Goal: Obtain resource: Obtain resource

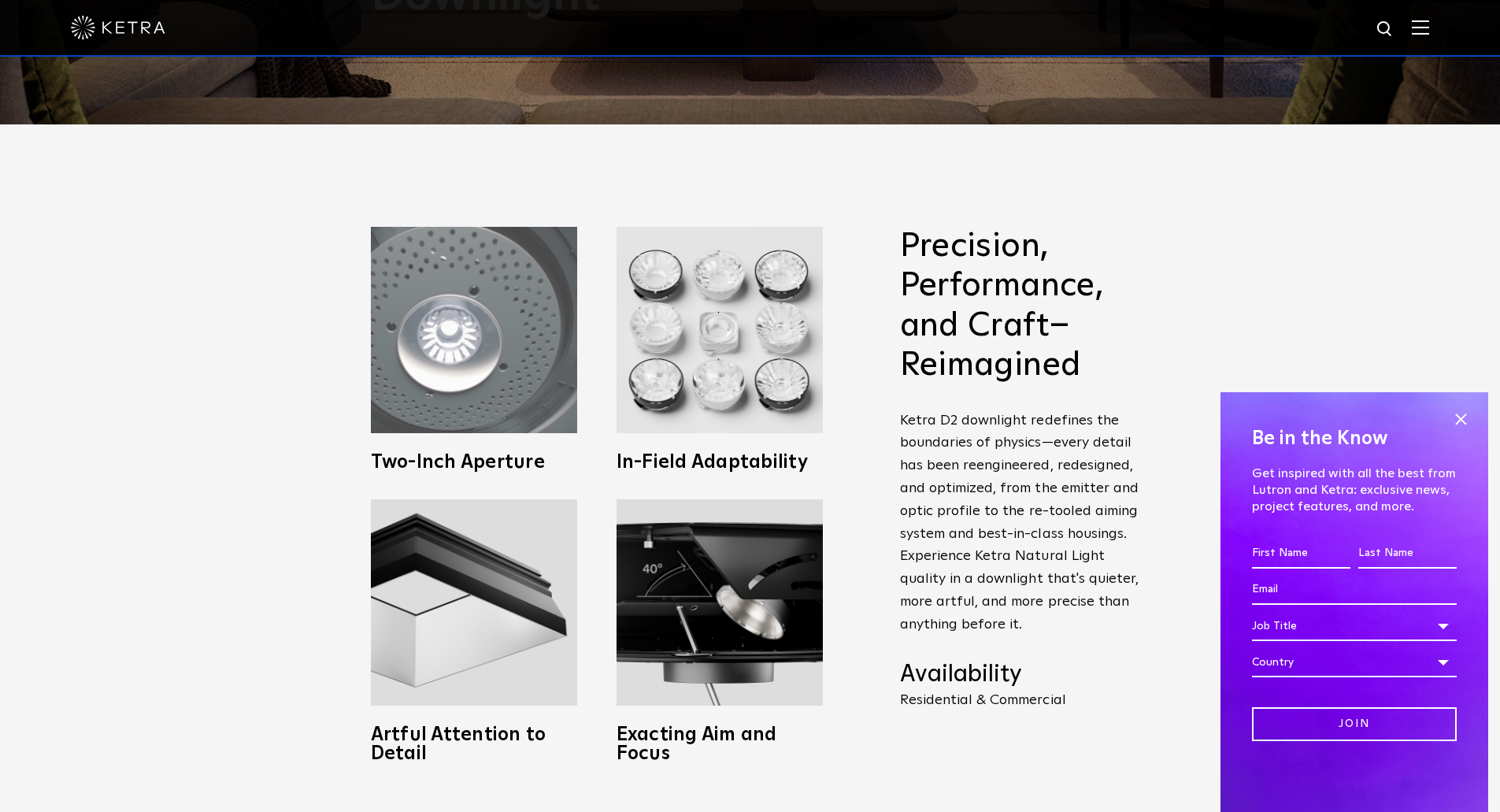
scroll to position [709, 0]
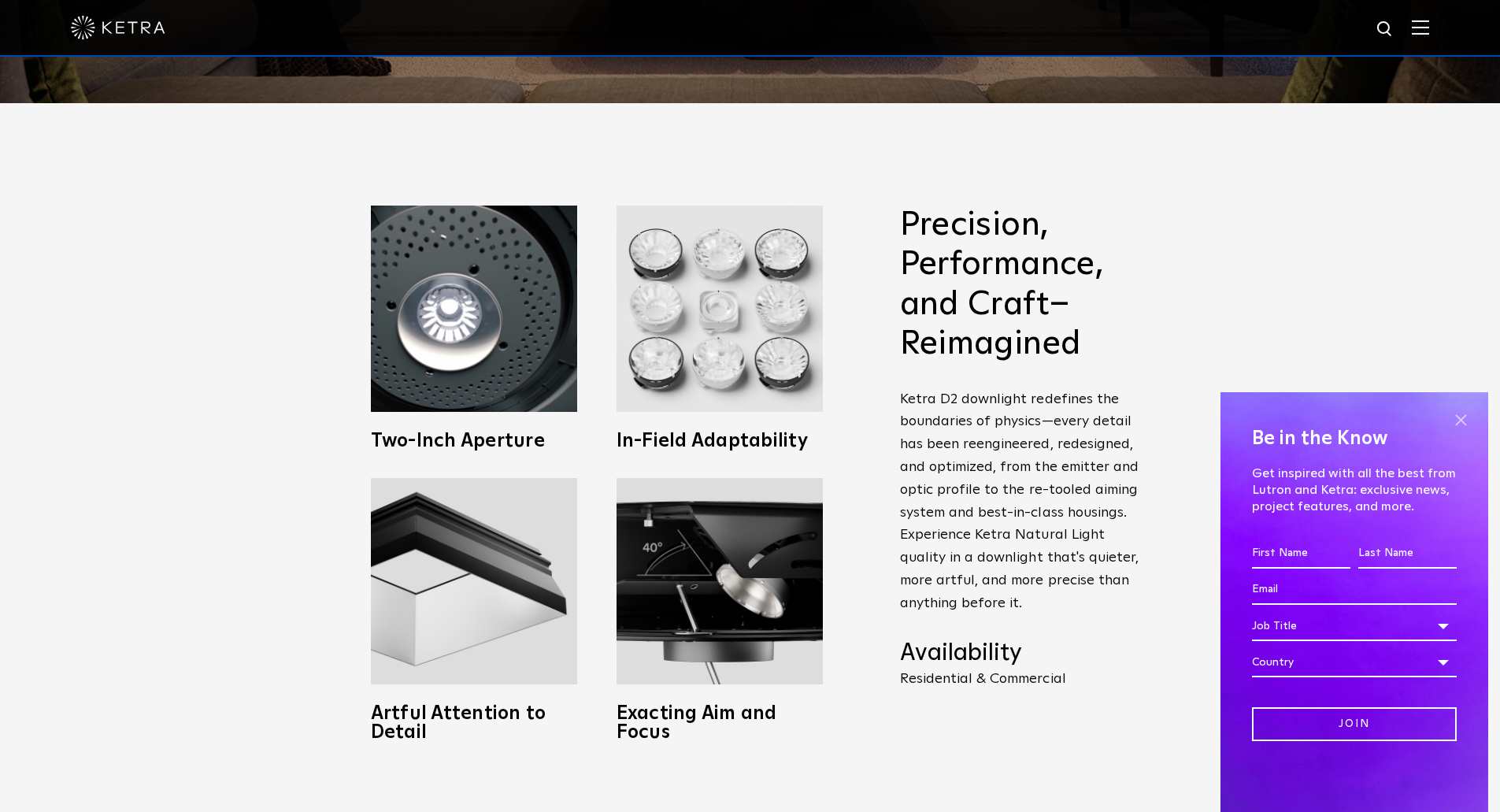
click at [1456, 421] on span at bounding box center [1460, 419] width 24 height 24
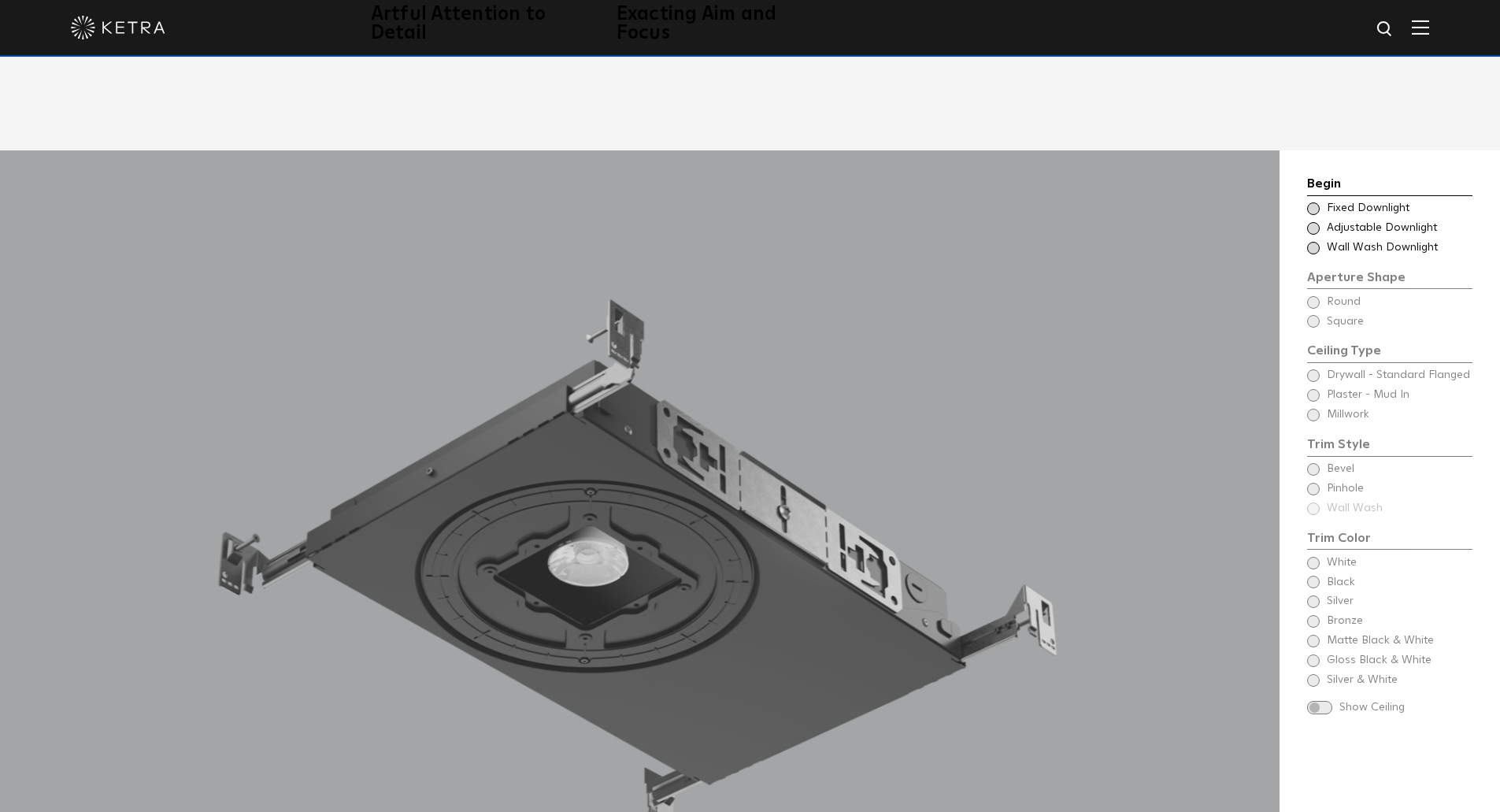
scroll to position [1417, 0]
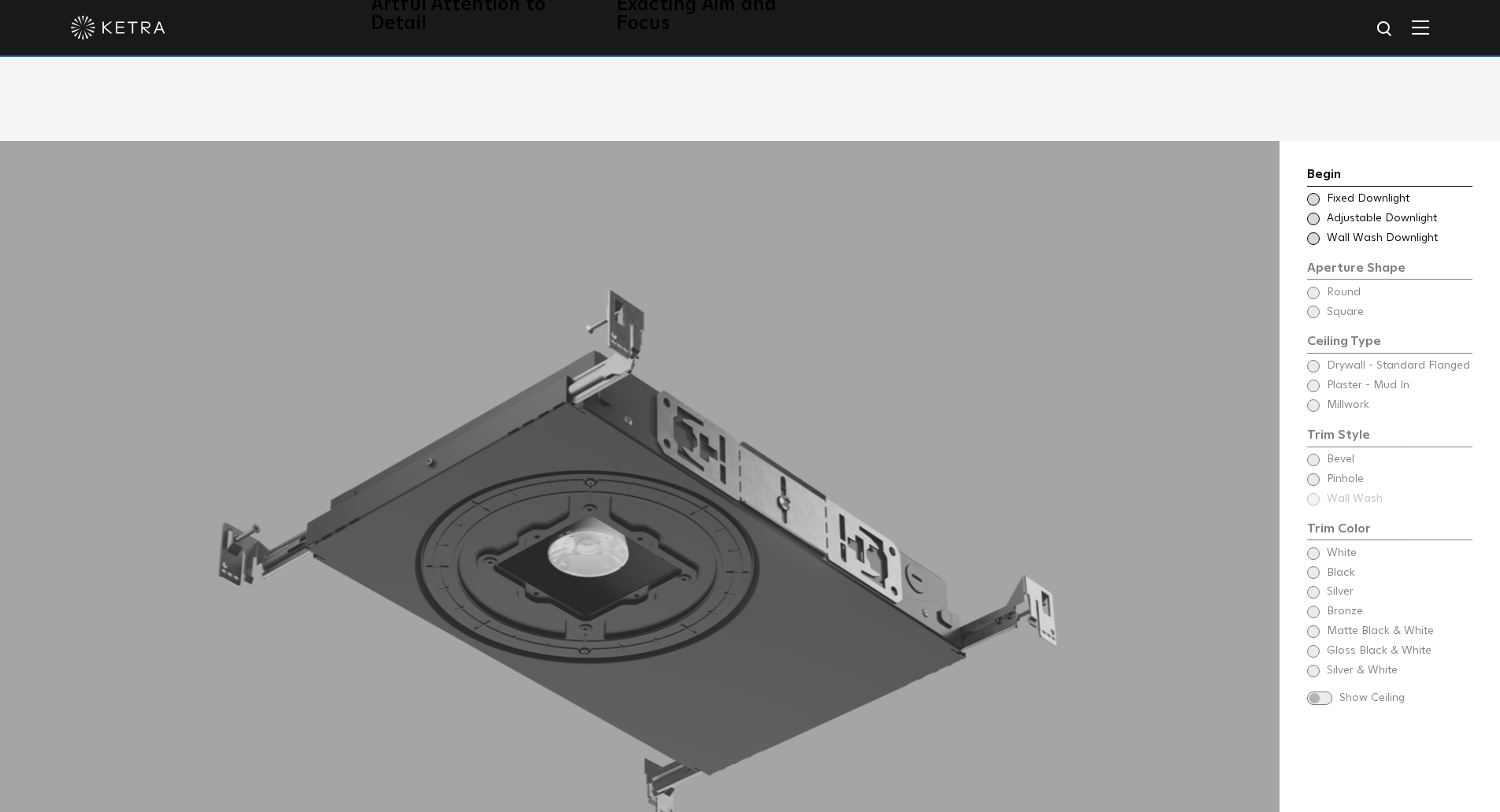
click at [1313, 199] on span at bounding box center [1313, 199] width 12 height 12
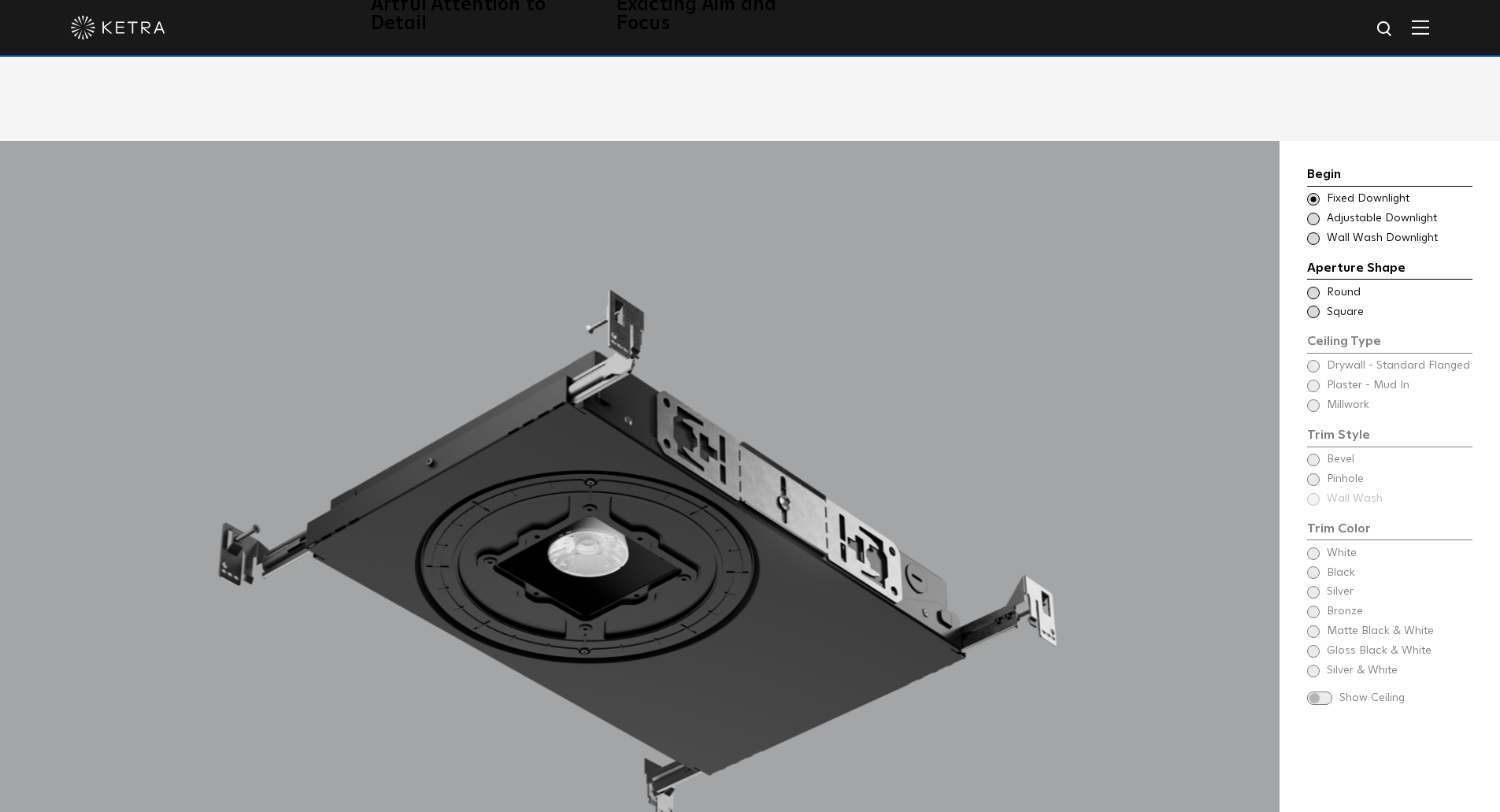
click at [1316, 220] on span at bounding box center [1313, 218] width 12 height 12
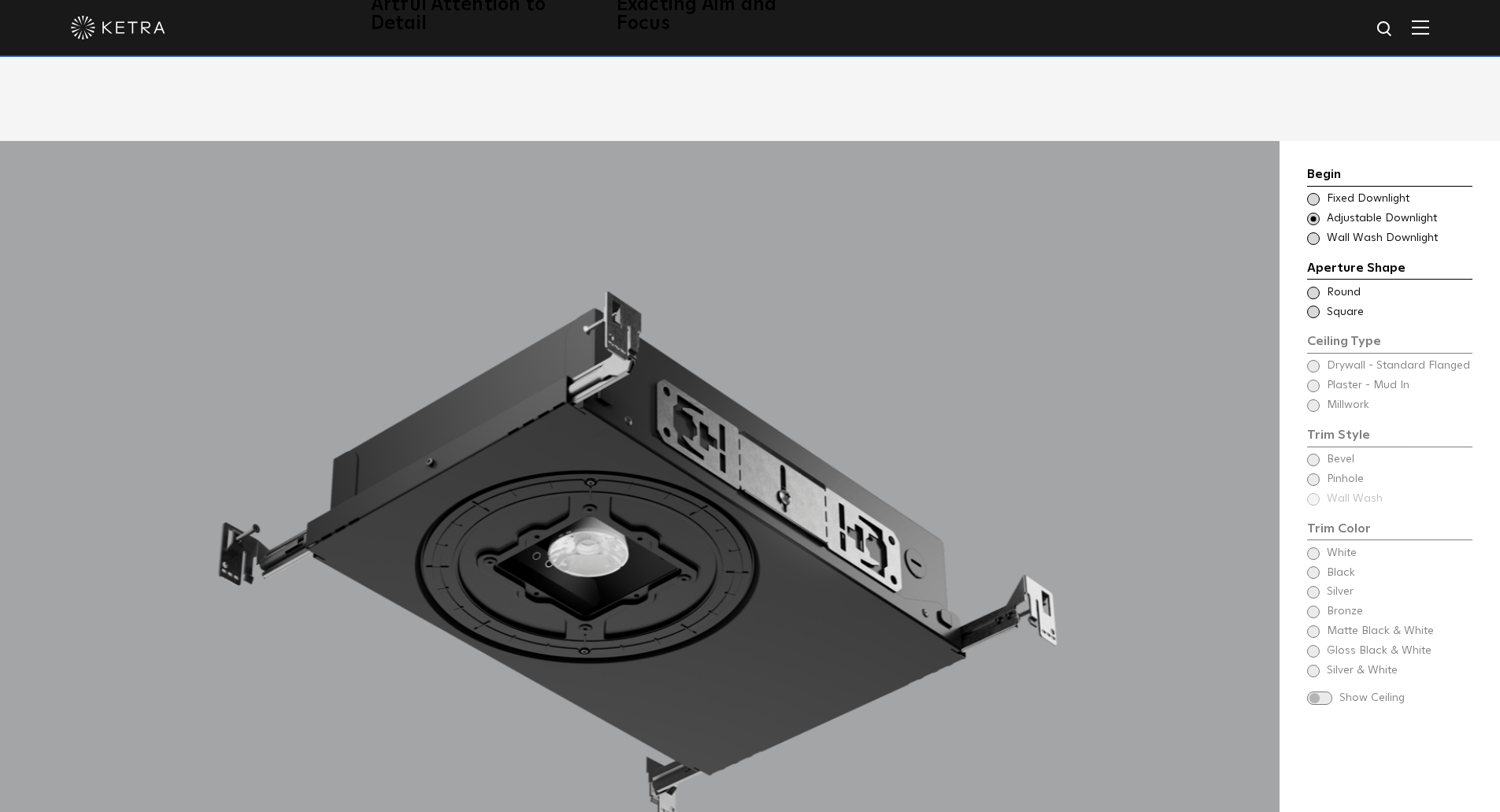
click at [1310, 232] on span at bounding box center [1313, 238] width 12 height 12
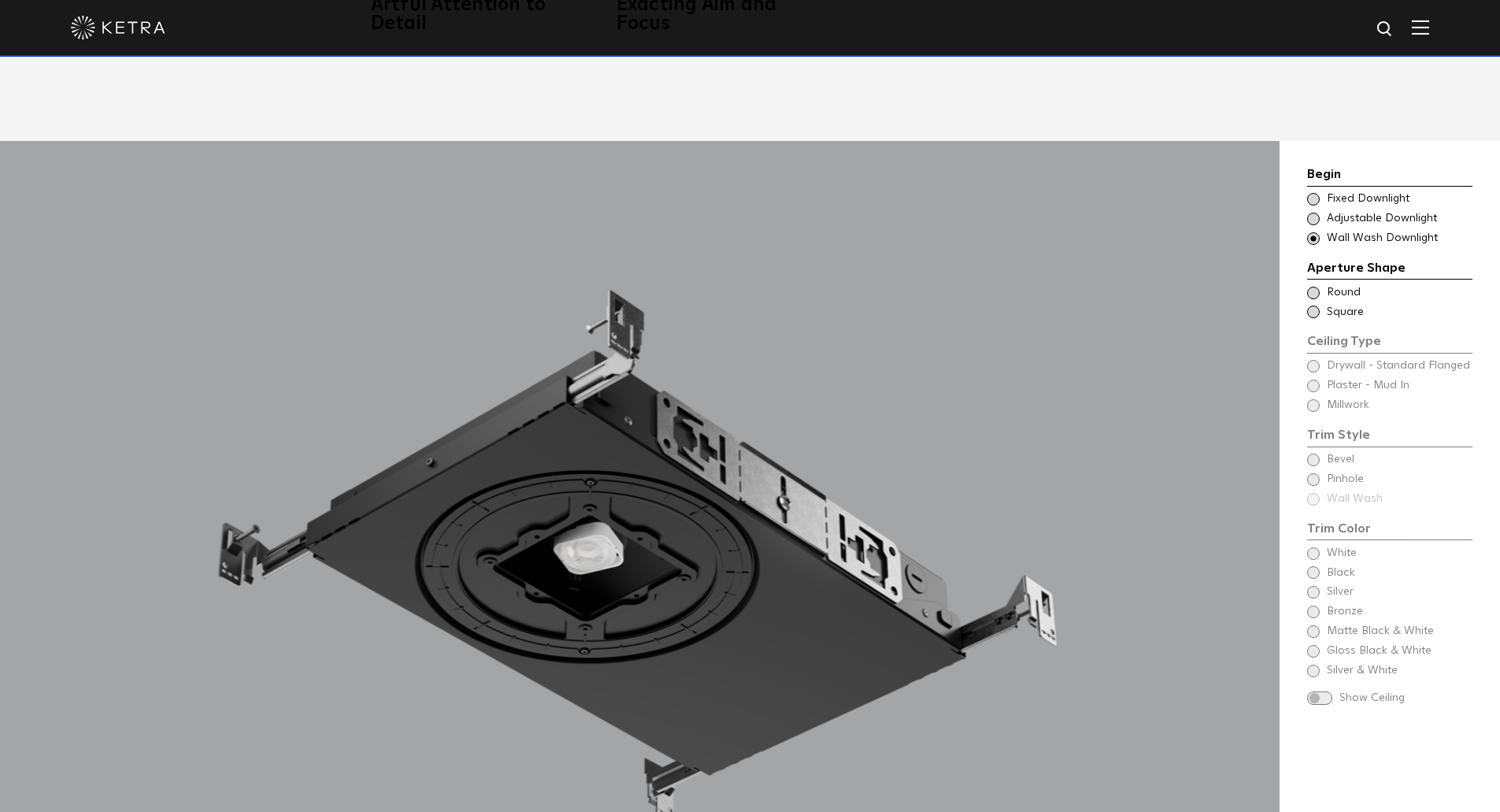
click at [1313, 216] on span at bounding box center [1313, 218] width 12 height 12
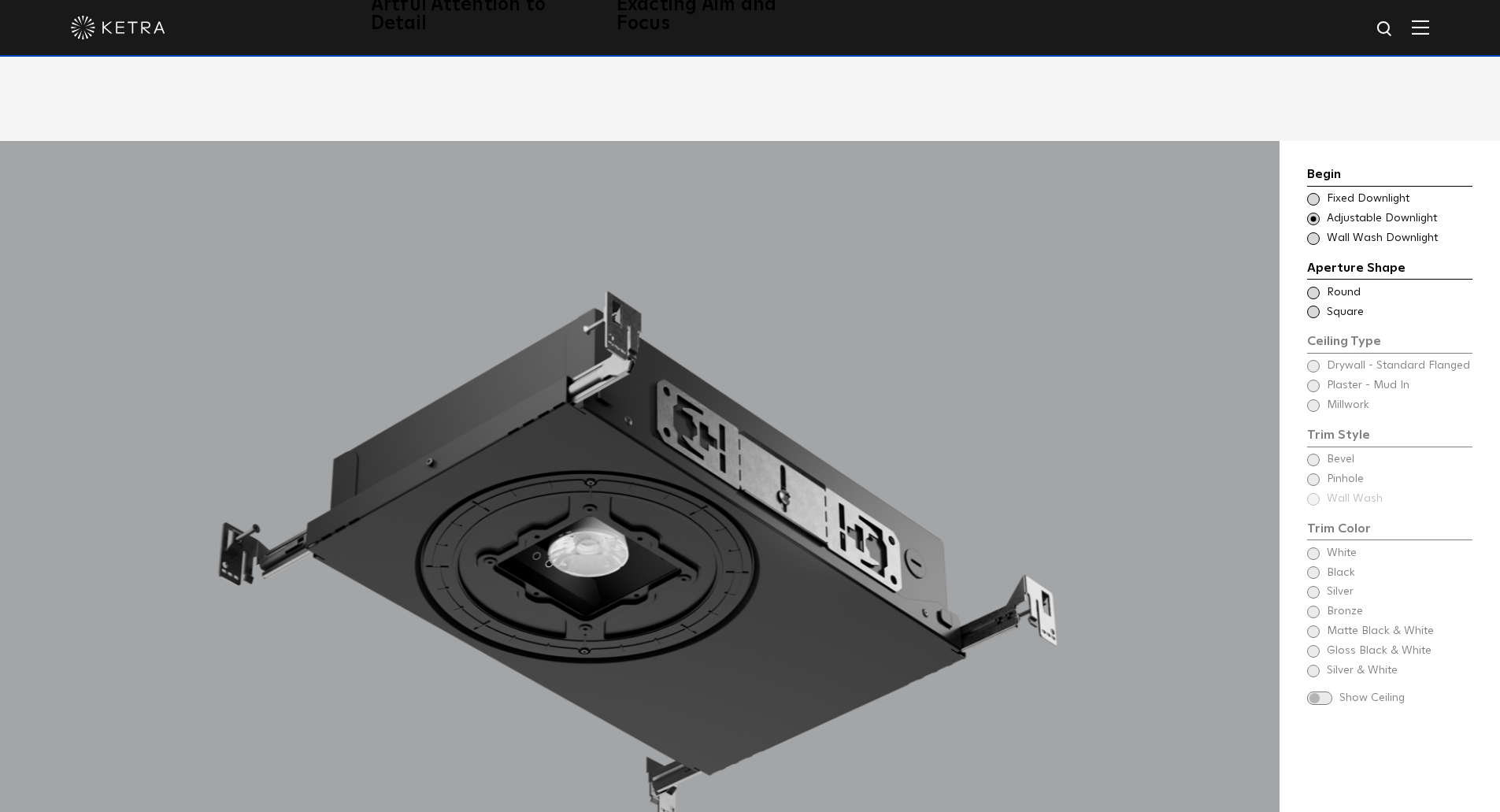
click at [1313, 294] on span at bounding box center [1313, 292] width 12 height 12
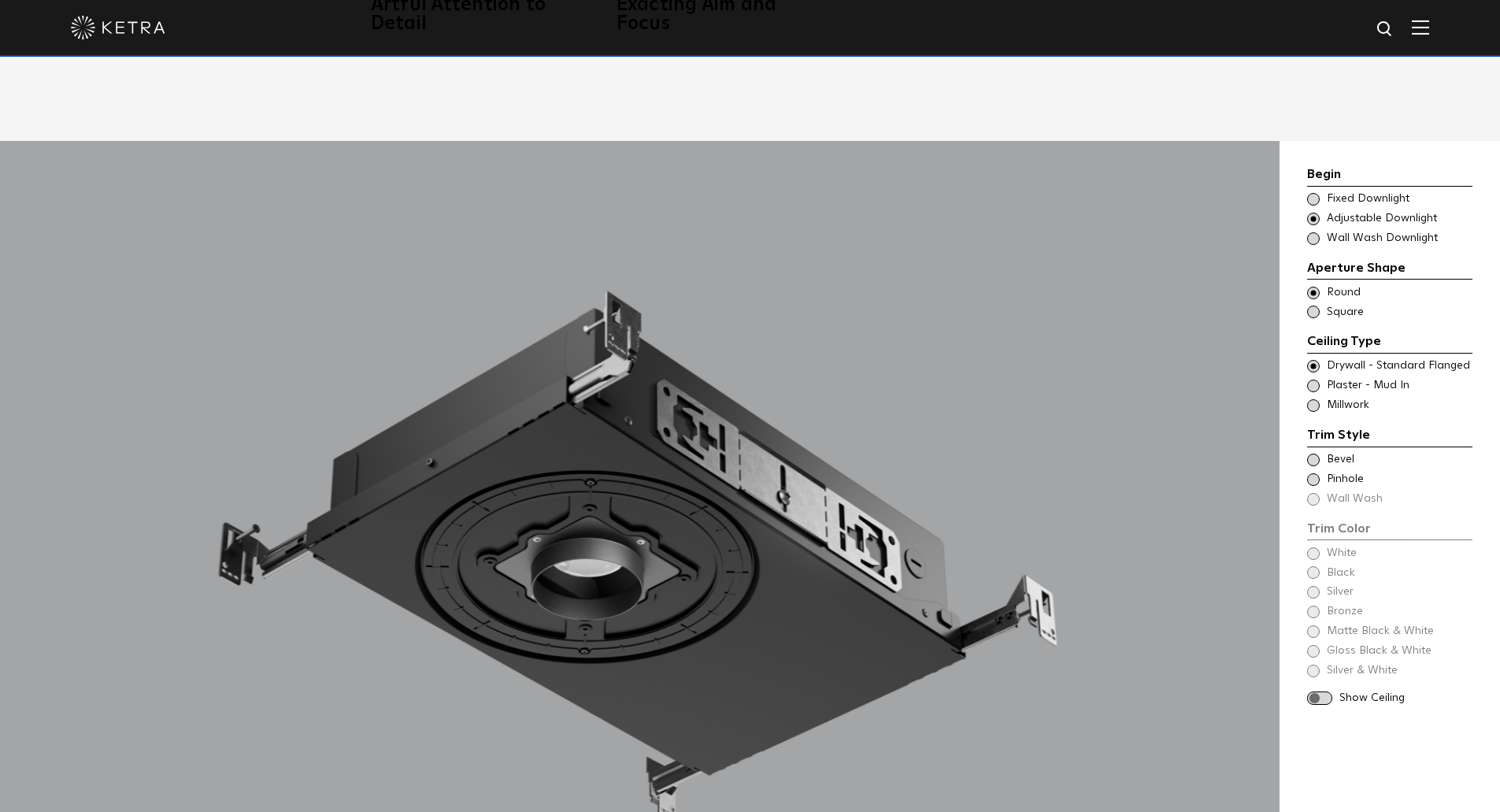
click at [1313, 312] on span at bounding box center [1313, 311] width 12 height 12
click at [1315, 290] on span at bounding box center [1313, 292] width 12 height 12
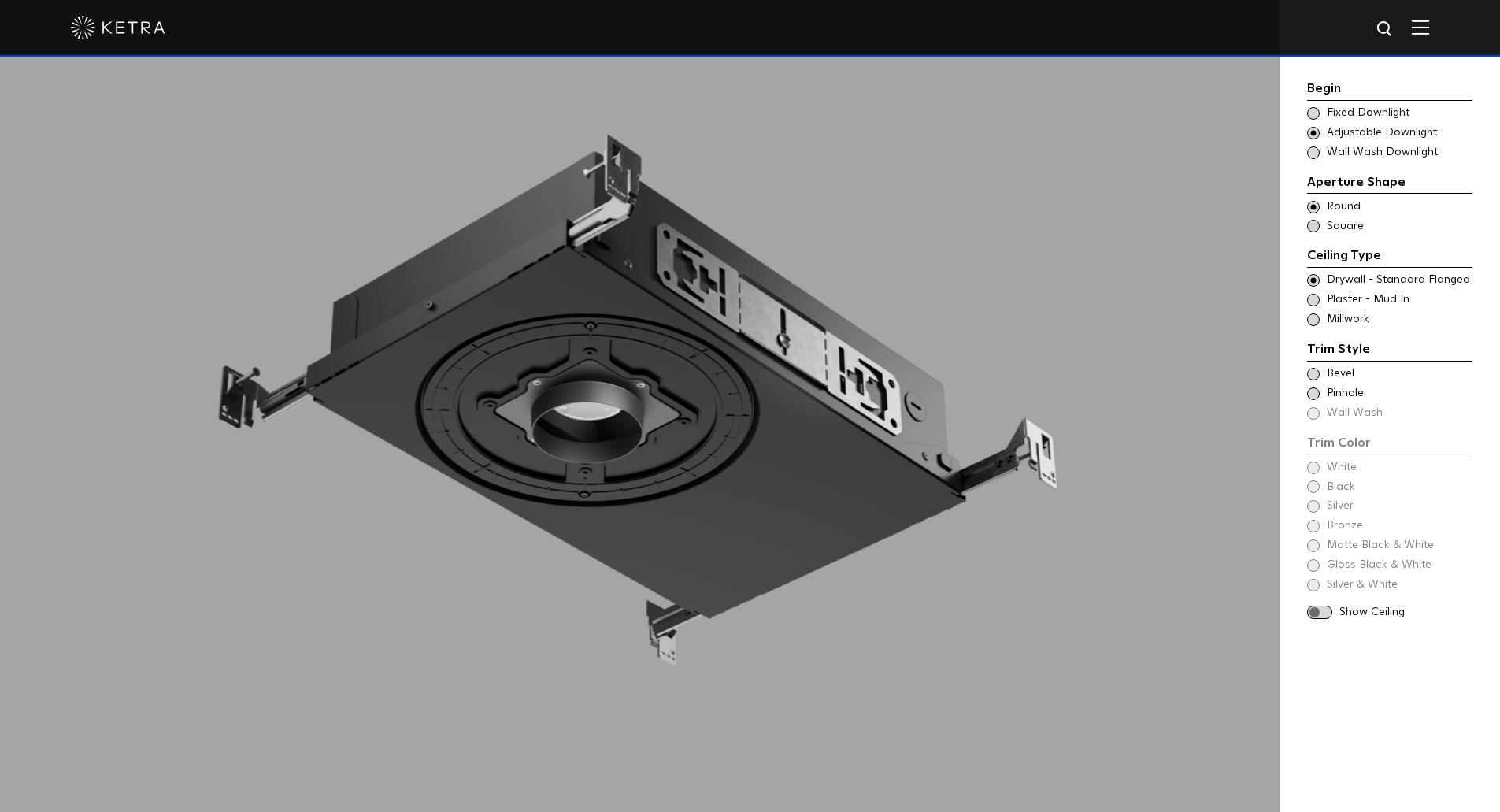
scroll to position [1574, 0]
click at [1311, 614] on span at bounding box center [1319, 612] width 25 height 13
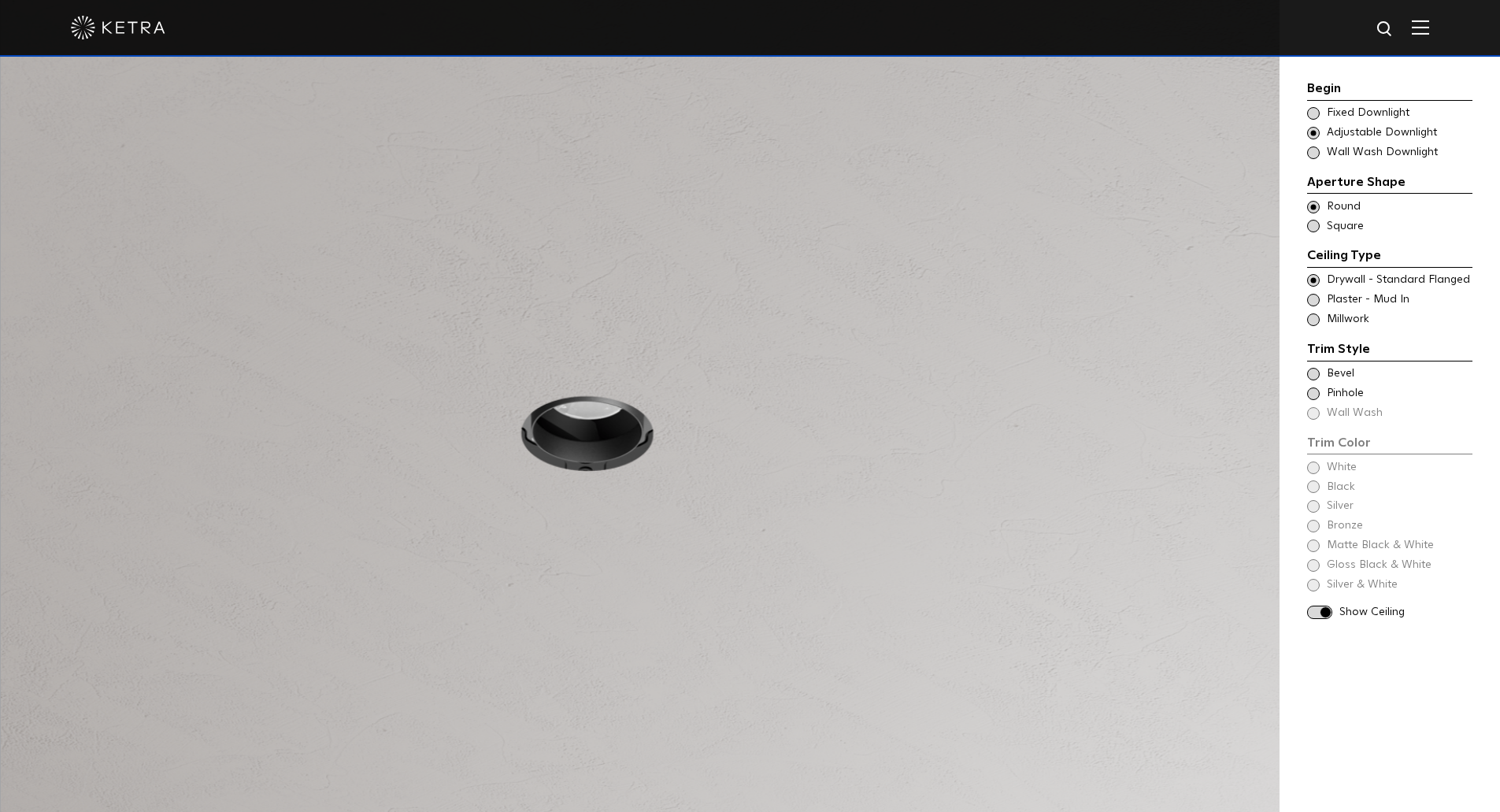
click at [1313, 377] on span at bounding box center [1313, 374] width 12 height 12
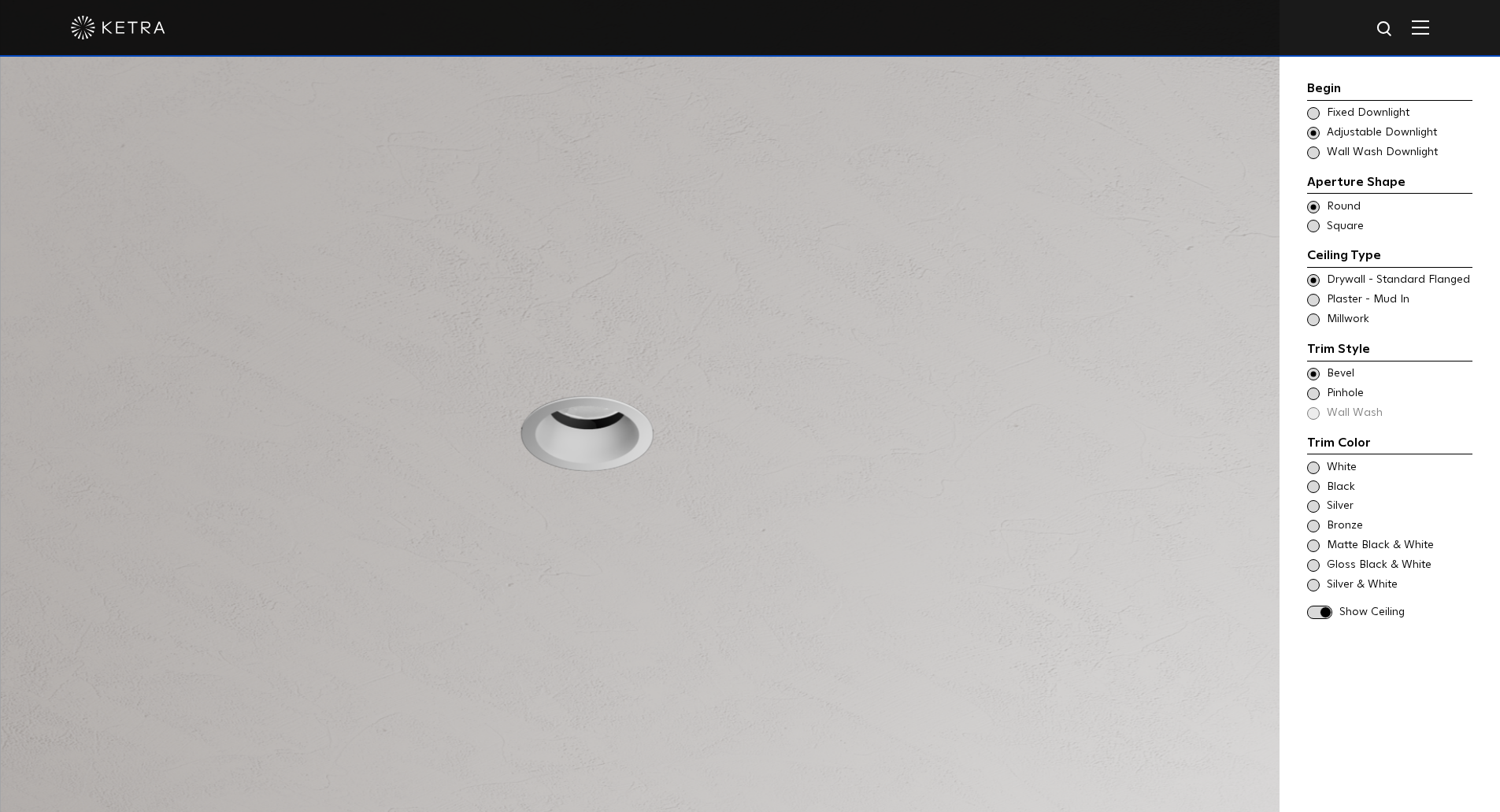
click at [1321, 303] on div "Trim Style - Round - Flangeless Wall Wash - Round - Flangeless - Disabled Plast…" at bounding box center [1389, 300] width 165 height 15
click at [1325, 320] on div "Trim Style - Round - Flangeless - Millwork Square - Millwork,Wall Wash - Round …" at bounding box center [1389, 319] width 165 height 15
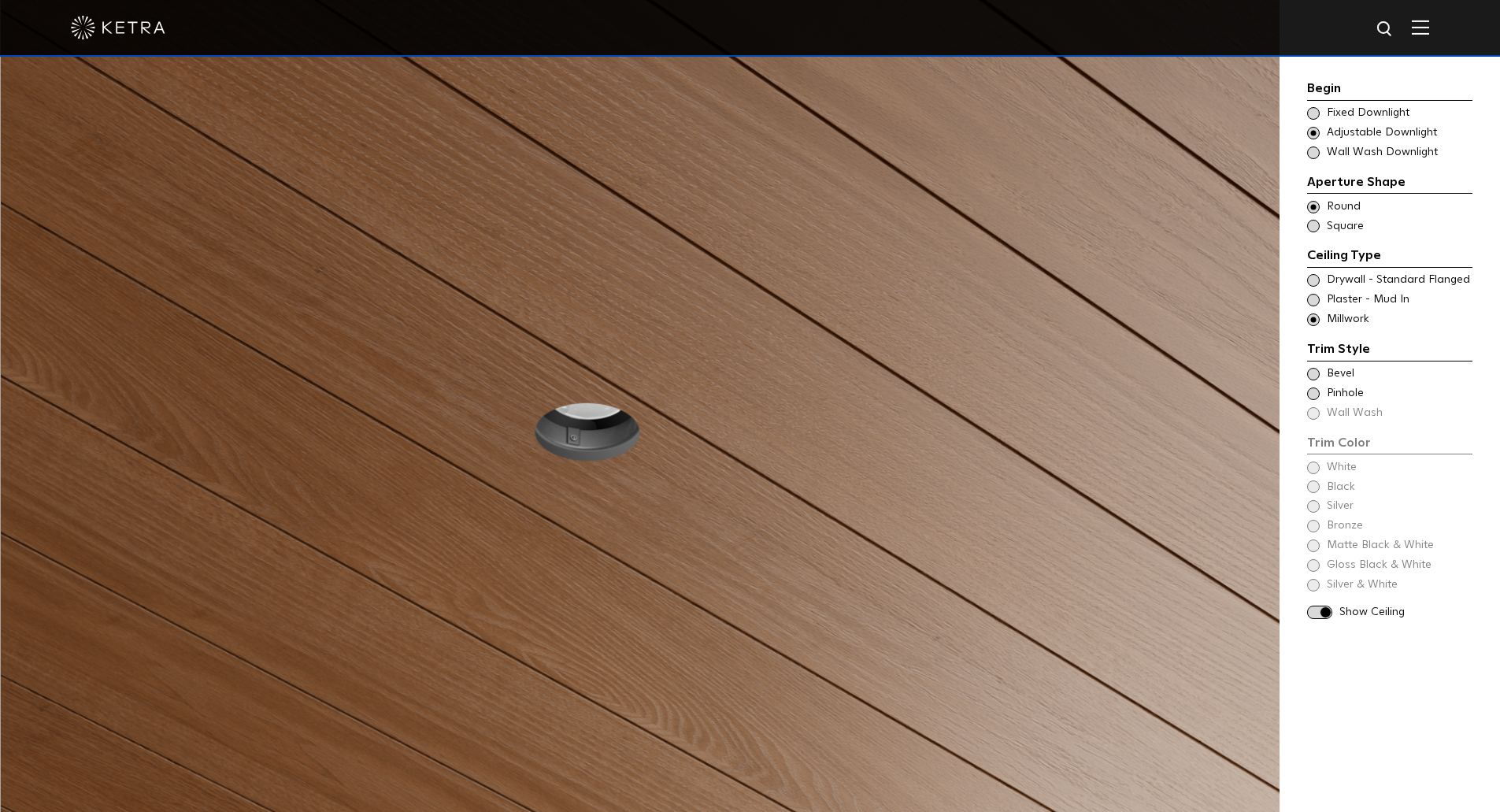
click at [1321, 374] on div "Trim Color - Round - Flangeless - Millwork Bevel" at bounding box center [1389, 374] width 165 height 15
click at [1322, 468] on div "White" at bounding box center [1389, 467] width 165 height 15
click at [1318, 492] on div "Black" at bounding box center [1389, 487] width 165 height 15
click at [1318, 507] on span at bounding box center [1313, 505] width 12 height 12
click at [1317, 487] on span at bounding box center [1313, 486] width 12 height 12
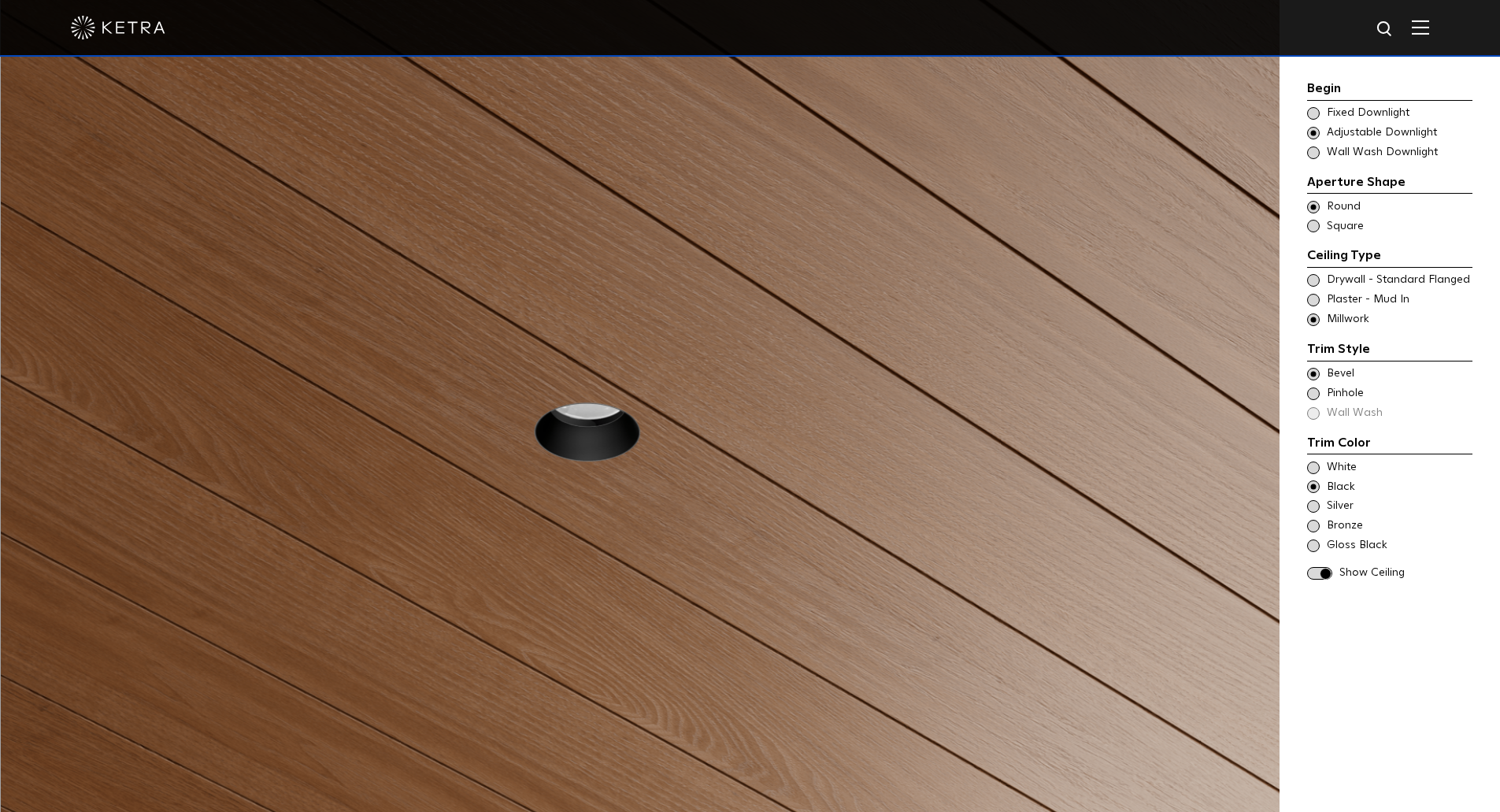
click at [1318, 545] on span at bounding box center [1313, 545] width 12 height 12
click at [1315, 490] on span at bounding box center [1313, 486] width 12 height 12
click at [1316, 578] on span at bounding box center [1319, 573] width 25 height 13
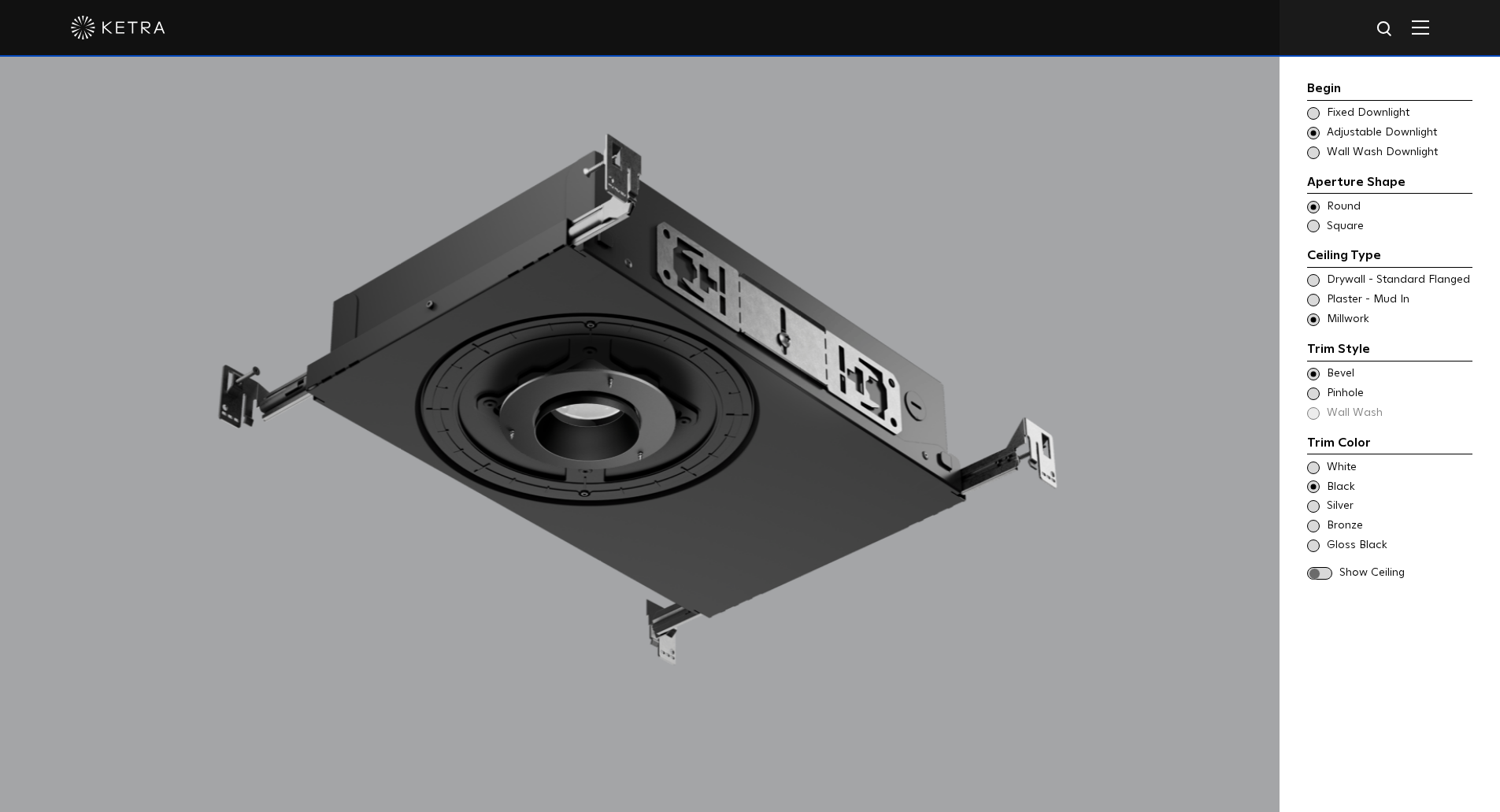
click at [1320, 578] on span at bounding box center [1319, 573] width 25 height 13
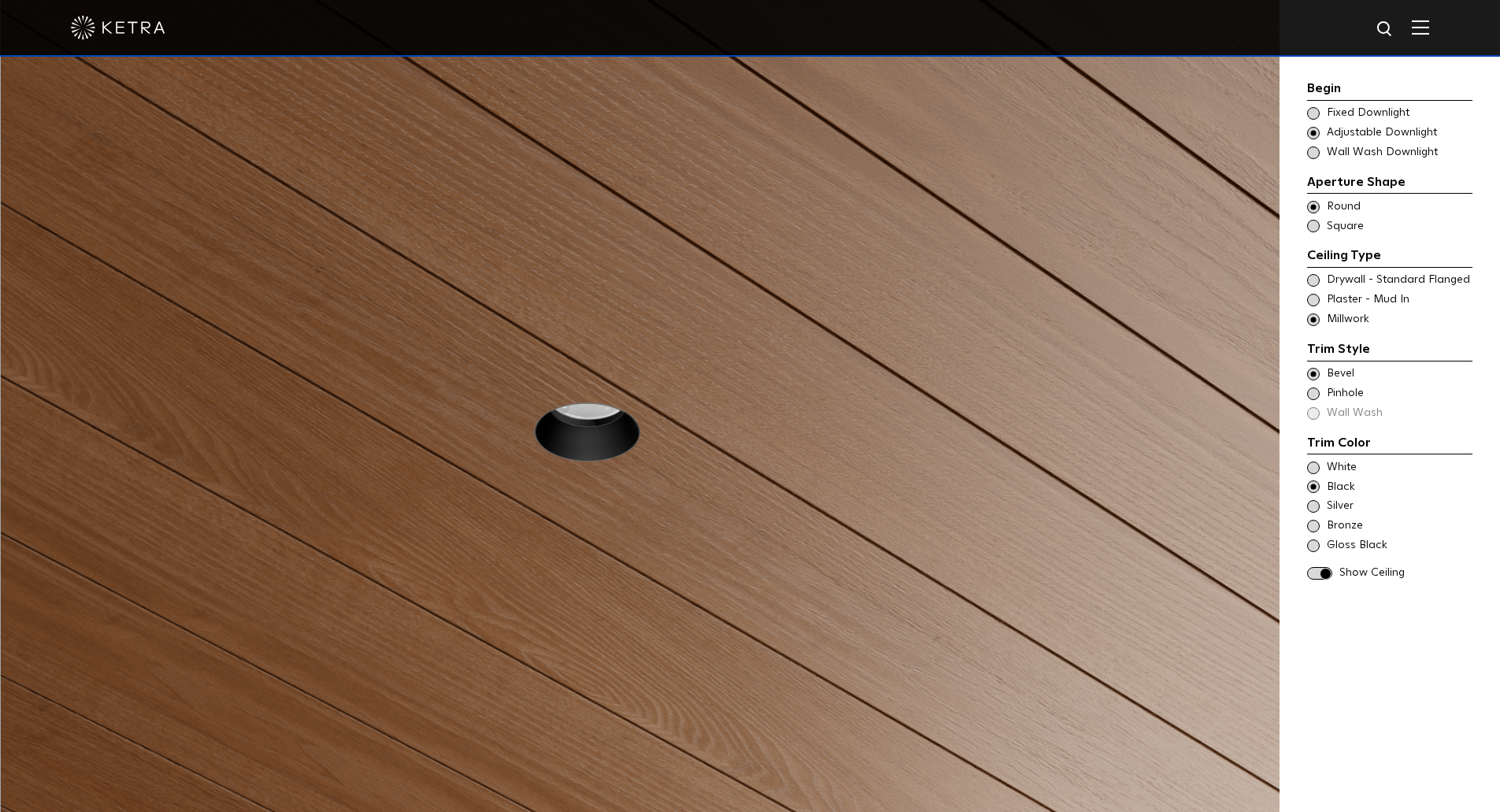
click at [1327, 153] on span "Wall Wash Downlight" at bounding box center [1398, 153] width 144 height 15
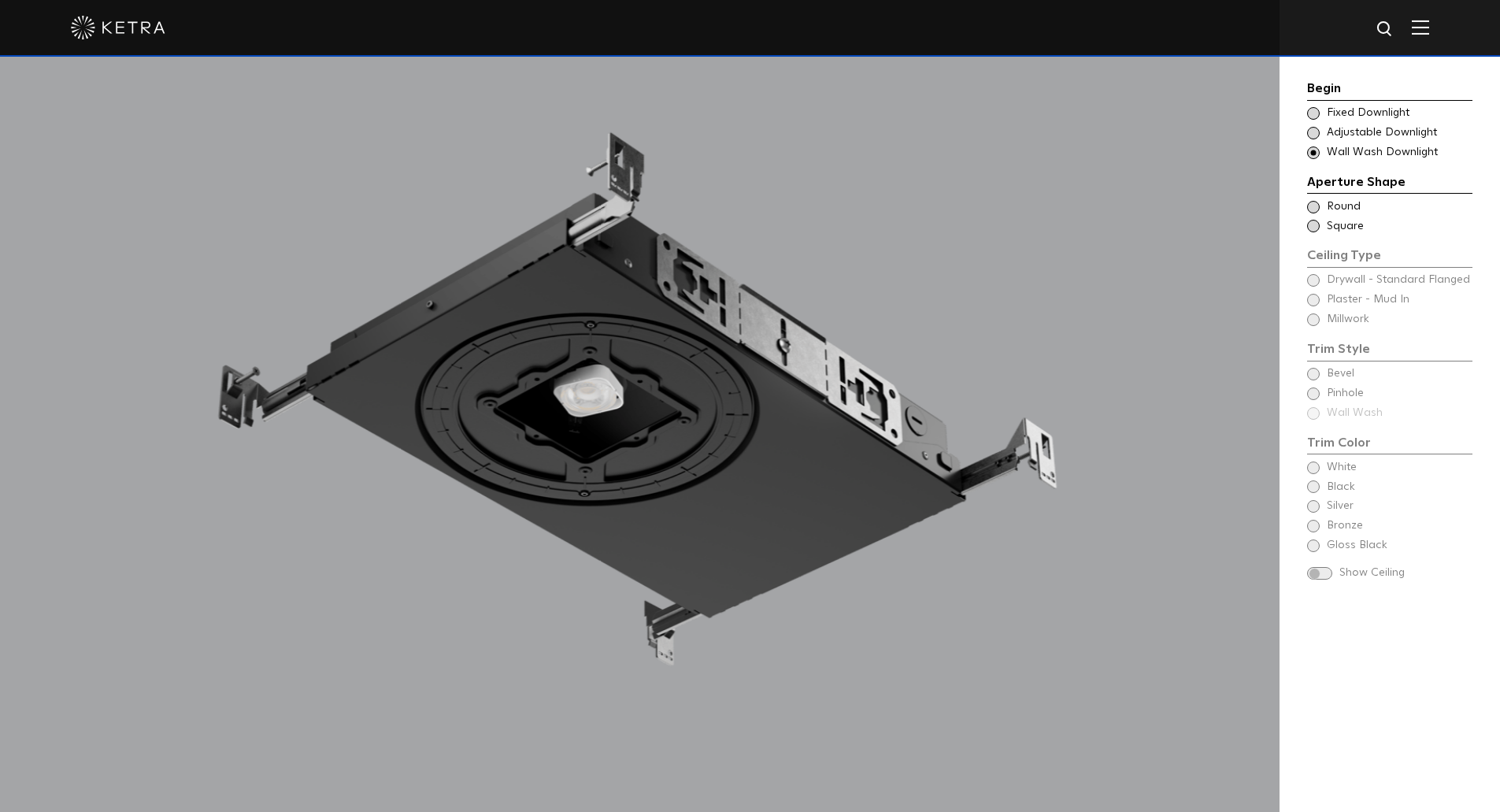
click at [1310, 206] on span at bounding box center [1313, 206] width 12 height 12
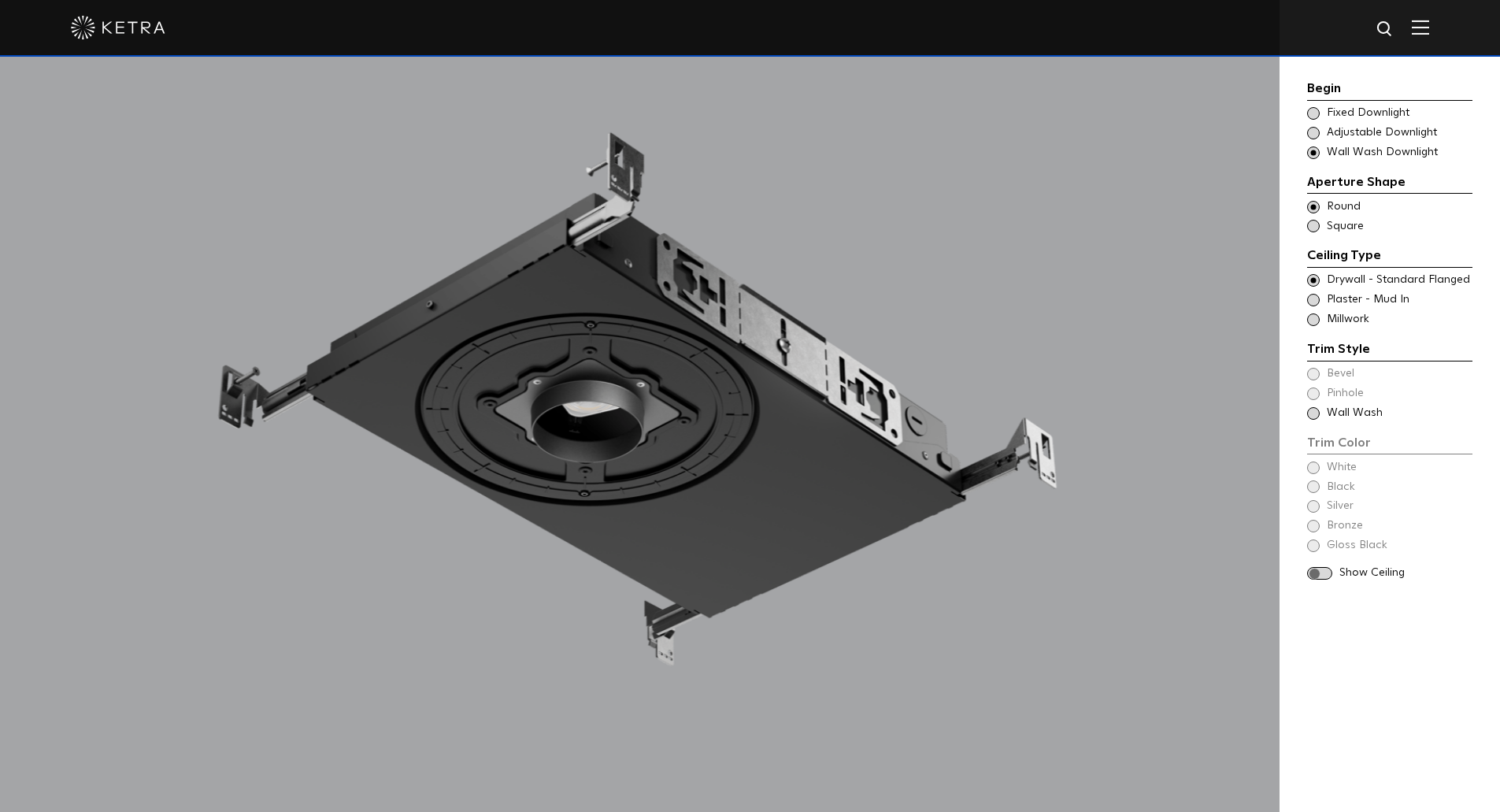
click at [1316, 325] on span at bounding box center [1313, 319] width 12 height 12
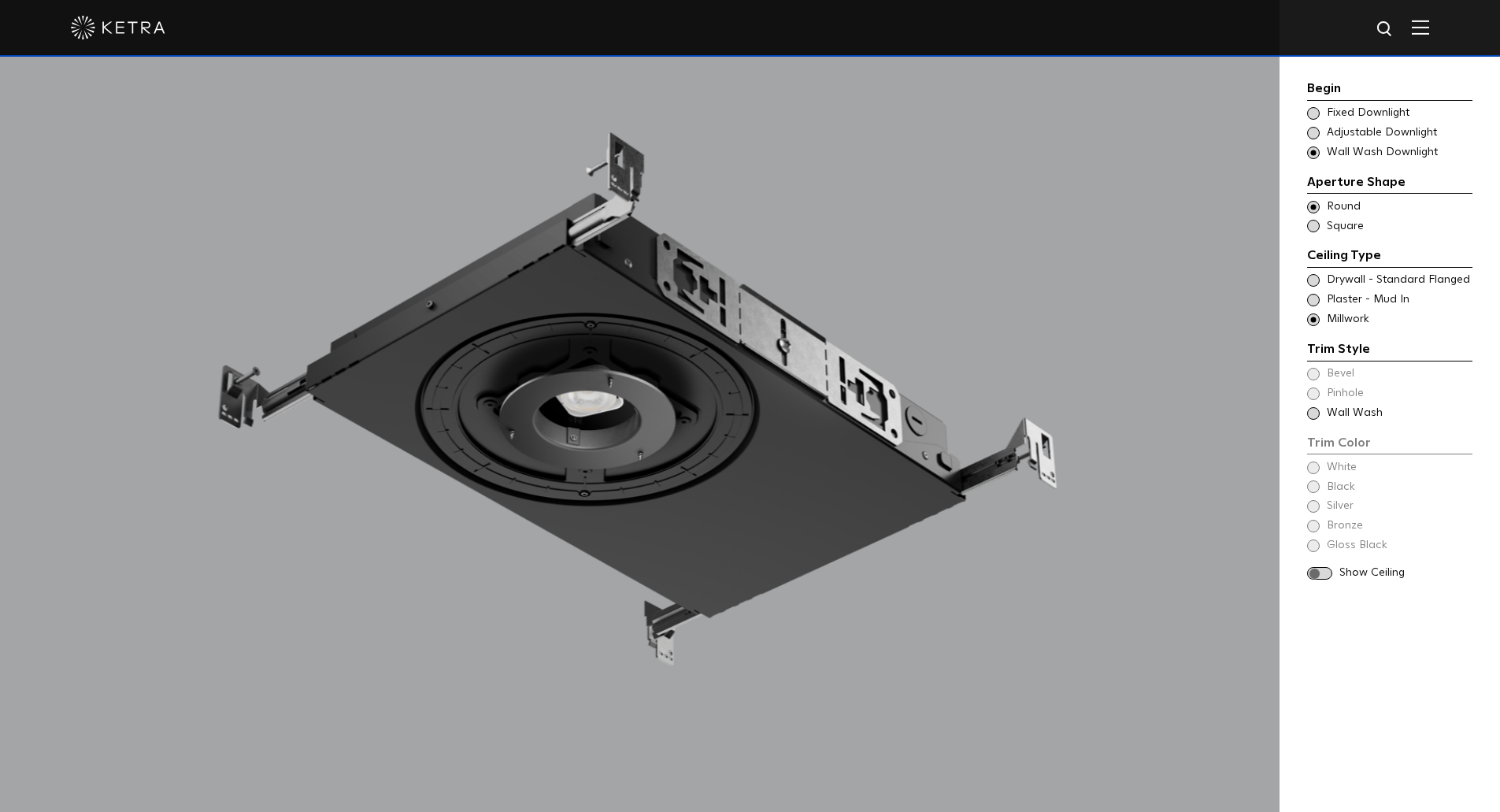
click at [1321, 411] on div "Trim Color - Round - Flangeless - Wall Wash - Millwork Wall Wash" at bounding box center [1389, 413] width 165 height 15
click at [1318, 467] on span at bounding box center [1313, 467] width 12 height 12
click at [1327, 566] on div "Show Ceiling" at bounding box center [1389, 573] width 165 height 15
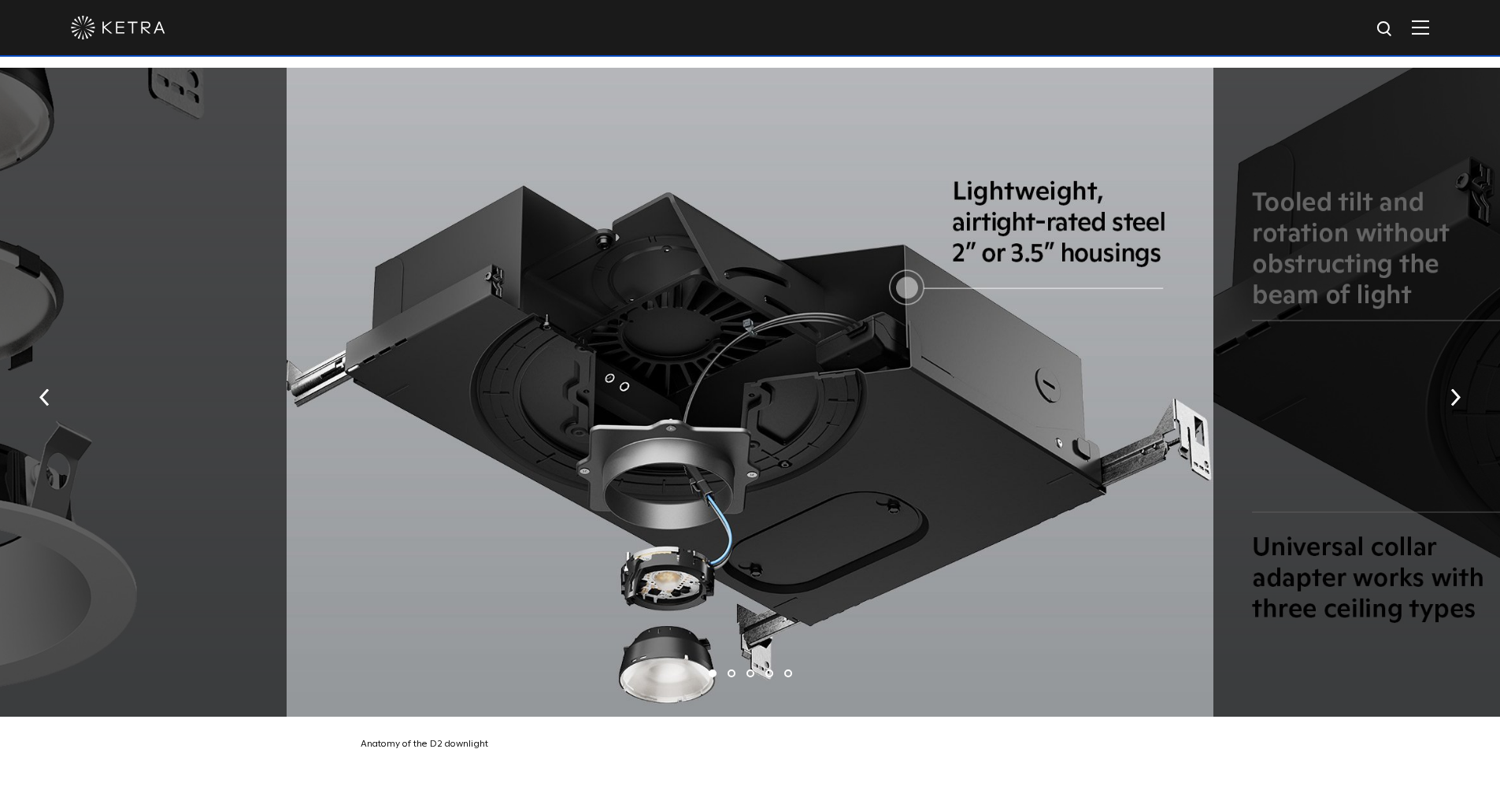
scroll to position [2991, 0]
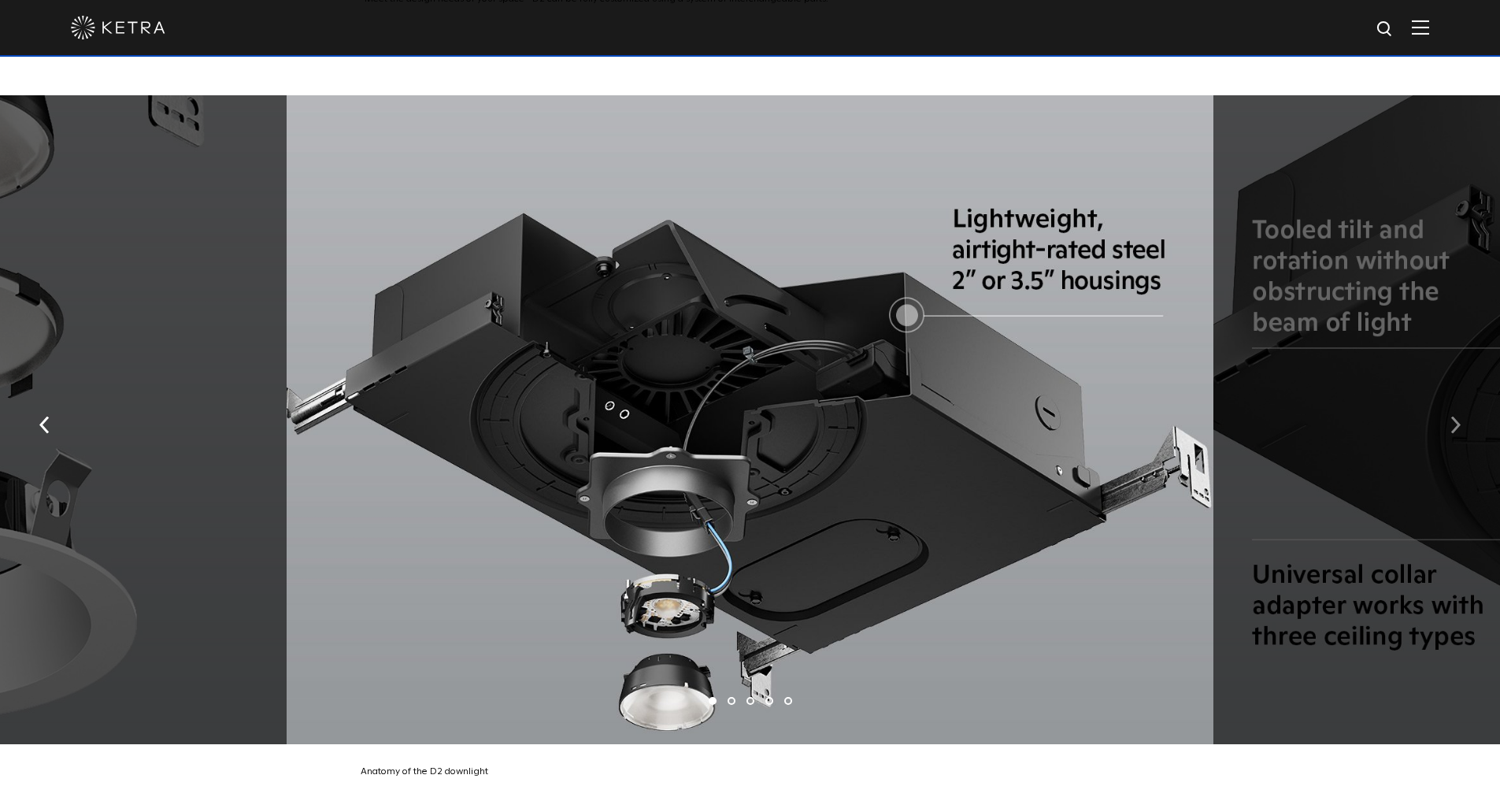
click at [1465, 422] on button "button" at bounding box center [1454, 422] width 33 height 54
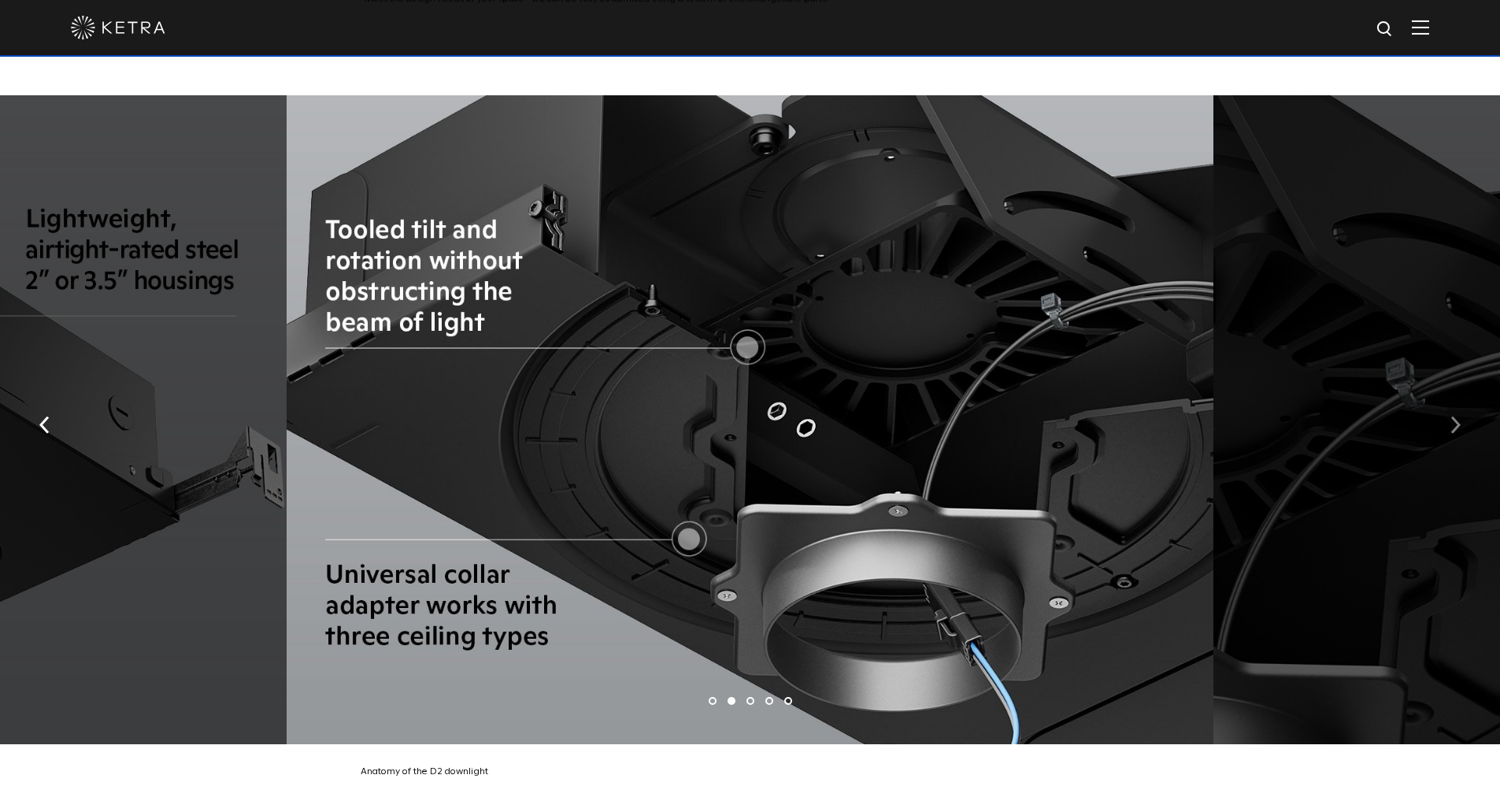
click at [1459, 432] on img "button" at bounding box center [1455, 424] width 11 height 17
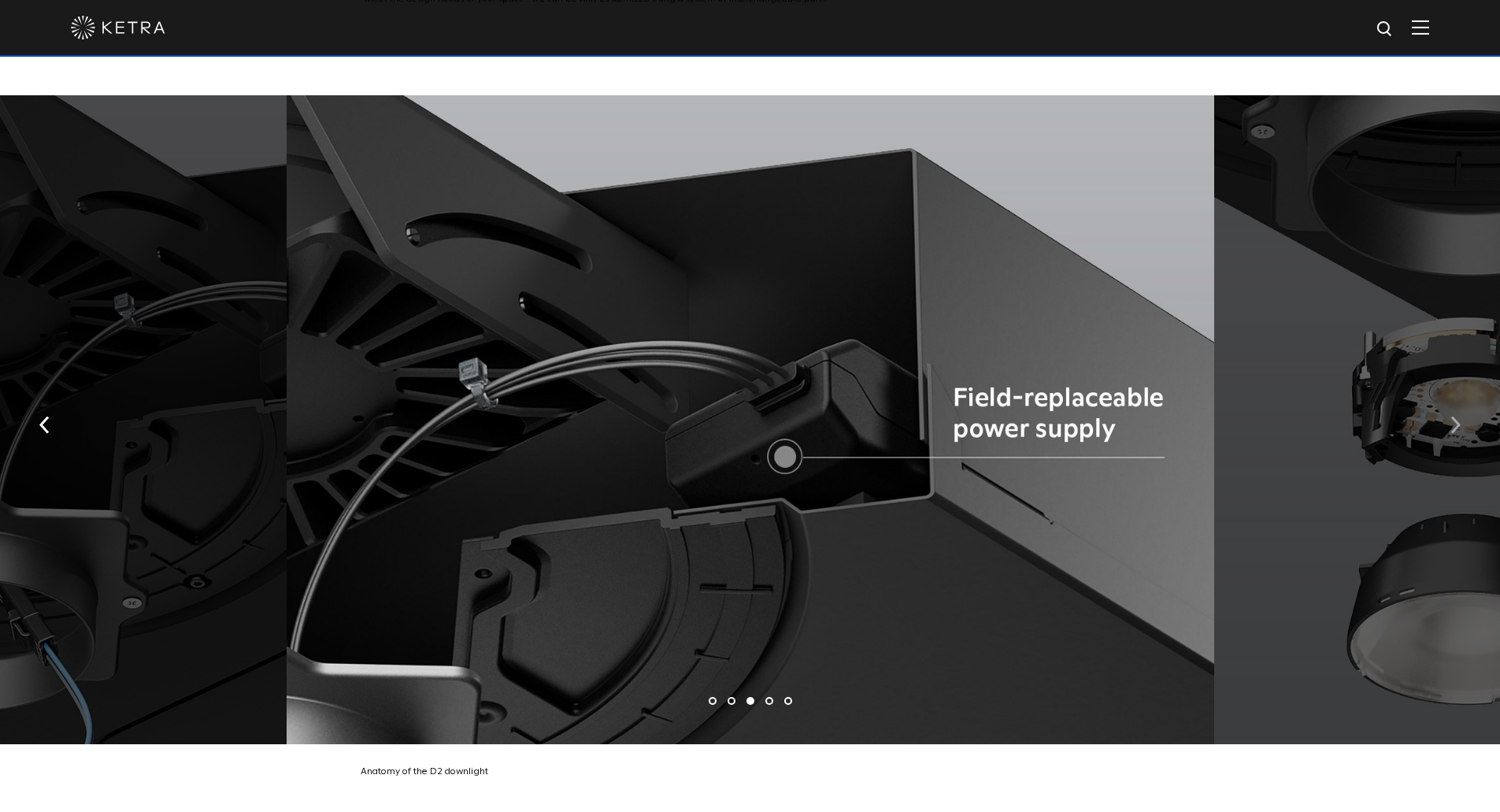
click at [1469, 426] on button "button" at bounding box center [1454, 422] width 33 height 54
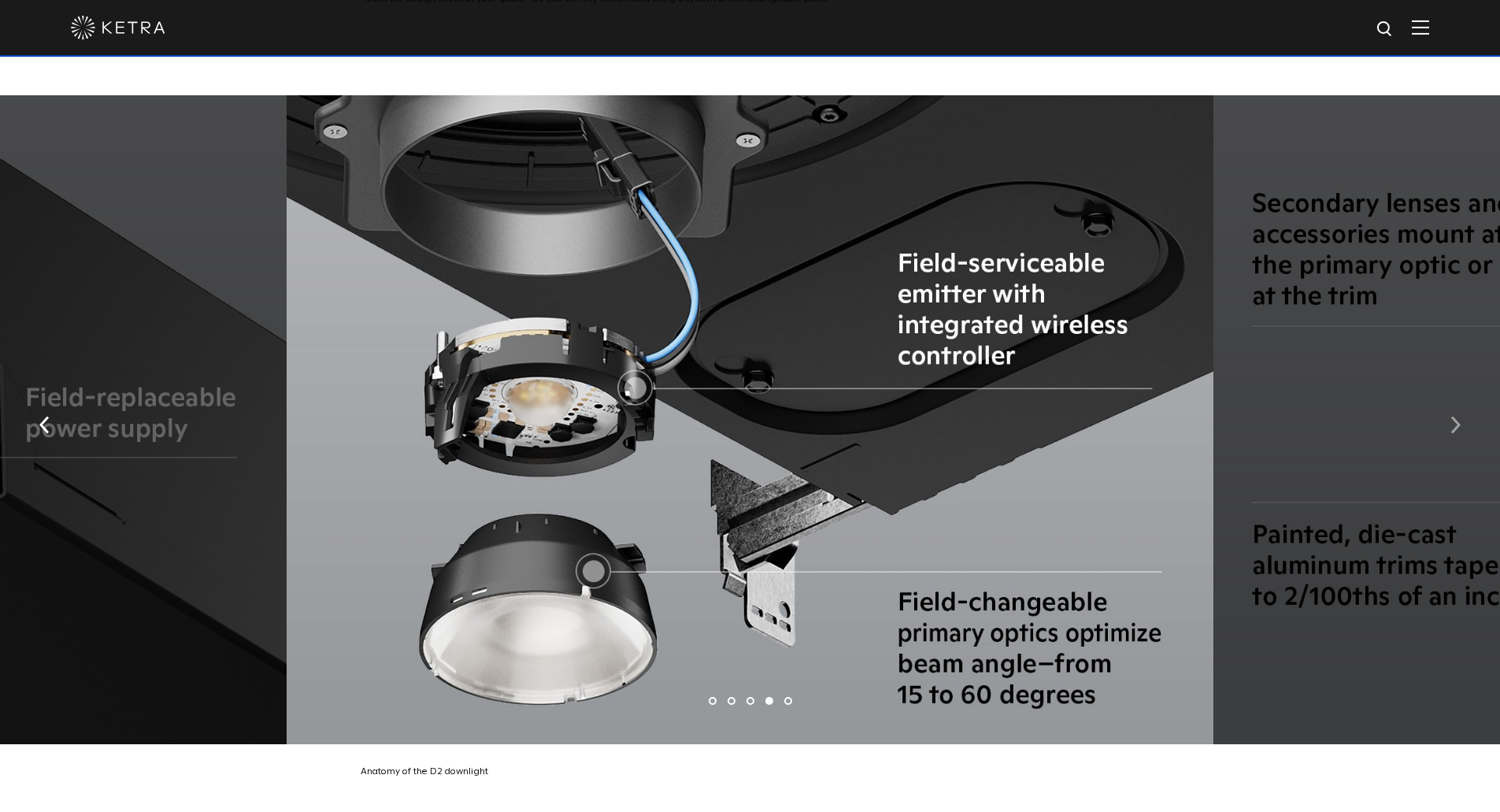
click at [1469, 427] on button "button" at bounding box center [1454, 422] width 33 height 54
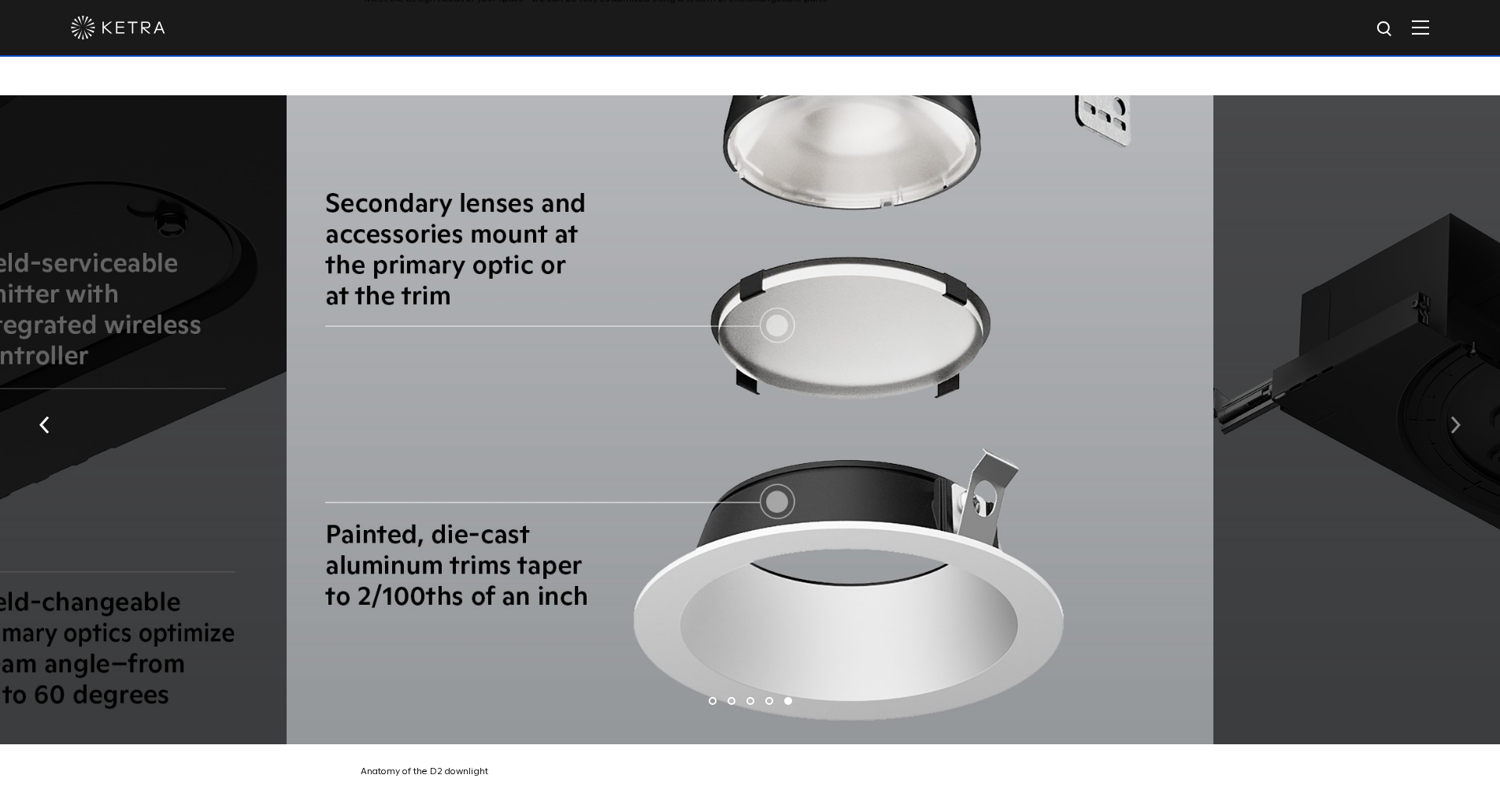
click at [1451, 440] on button "button" at bounding box center [1454, 422] width 33 height 54
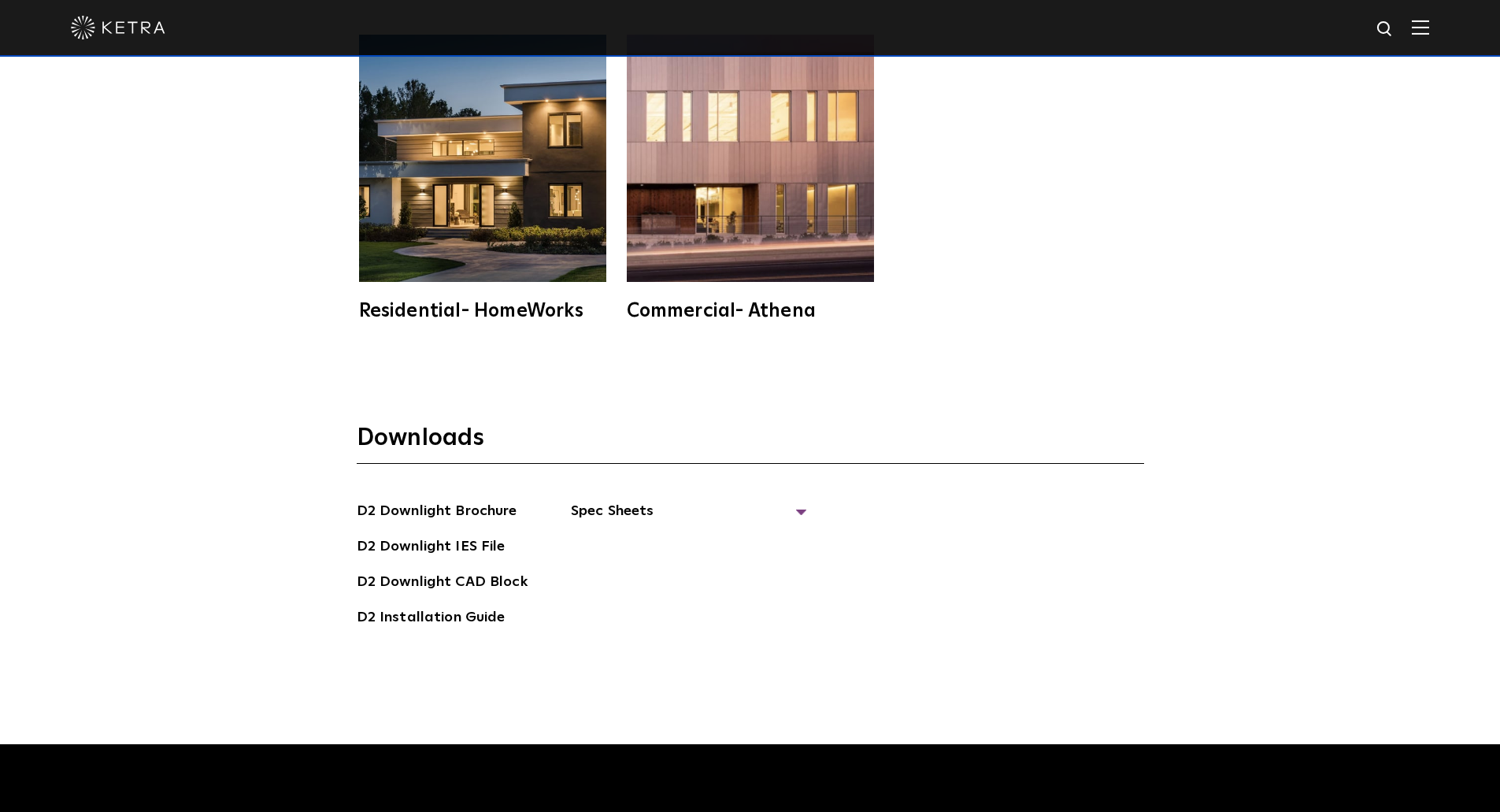
scroll to position [4565, 0]
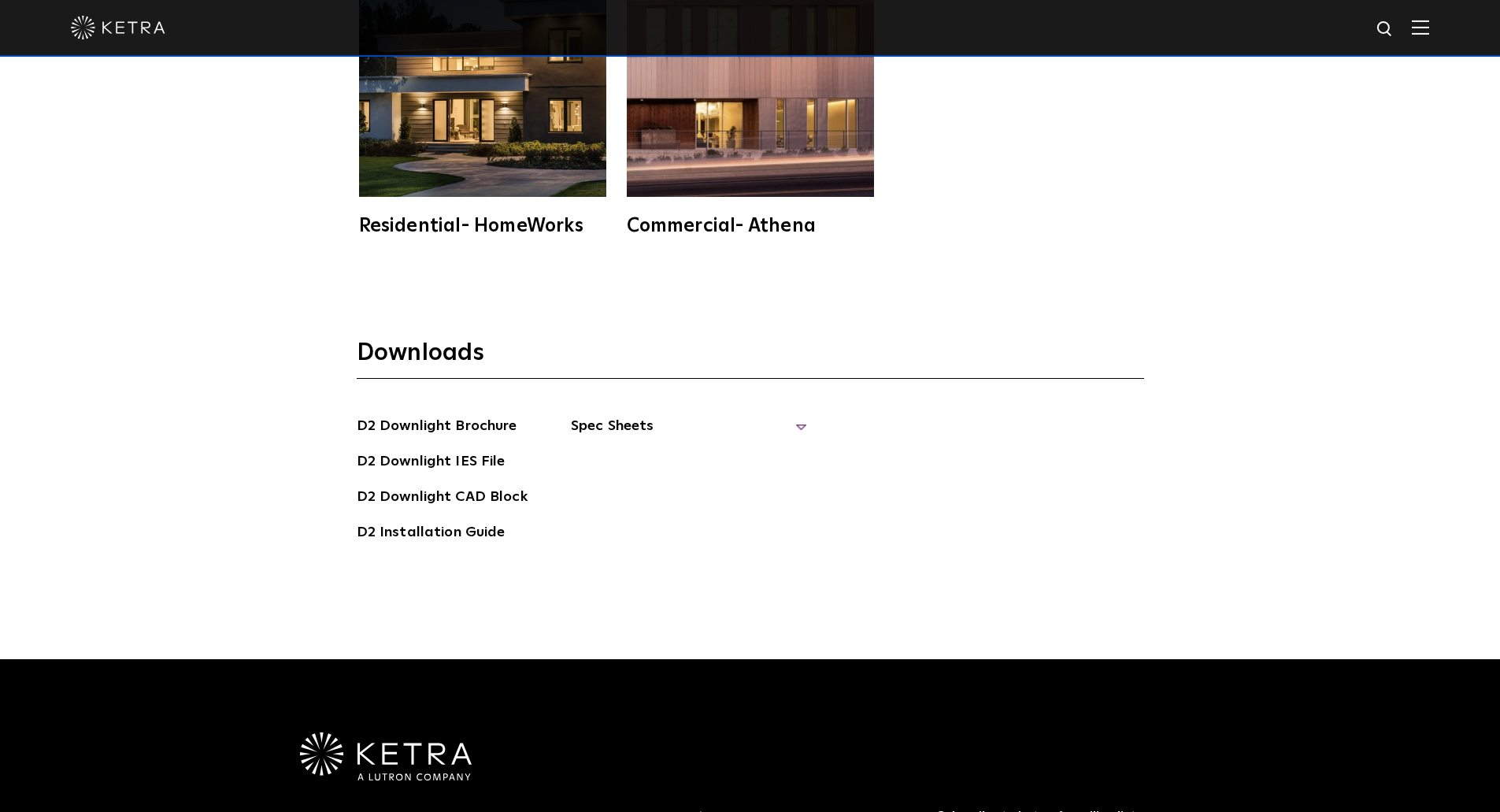
click at [646, 420] on span "Spec Sheets" at bounding box center [688, 432] width 236 height 34
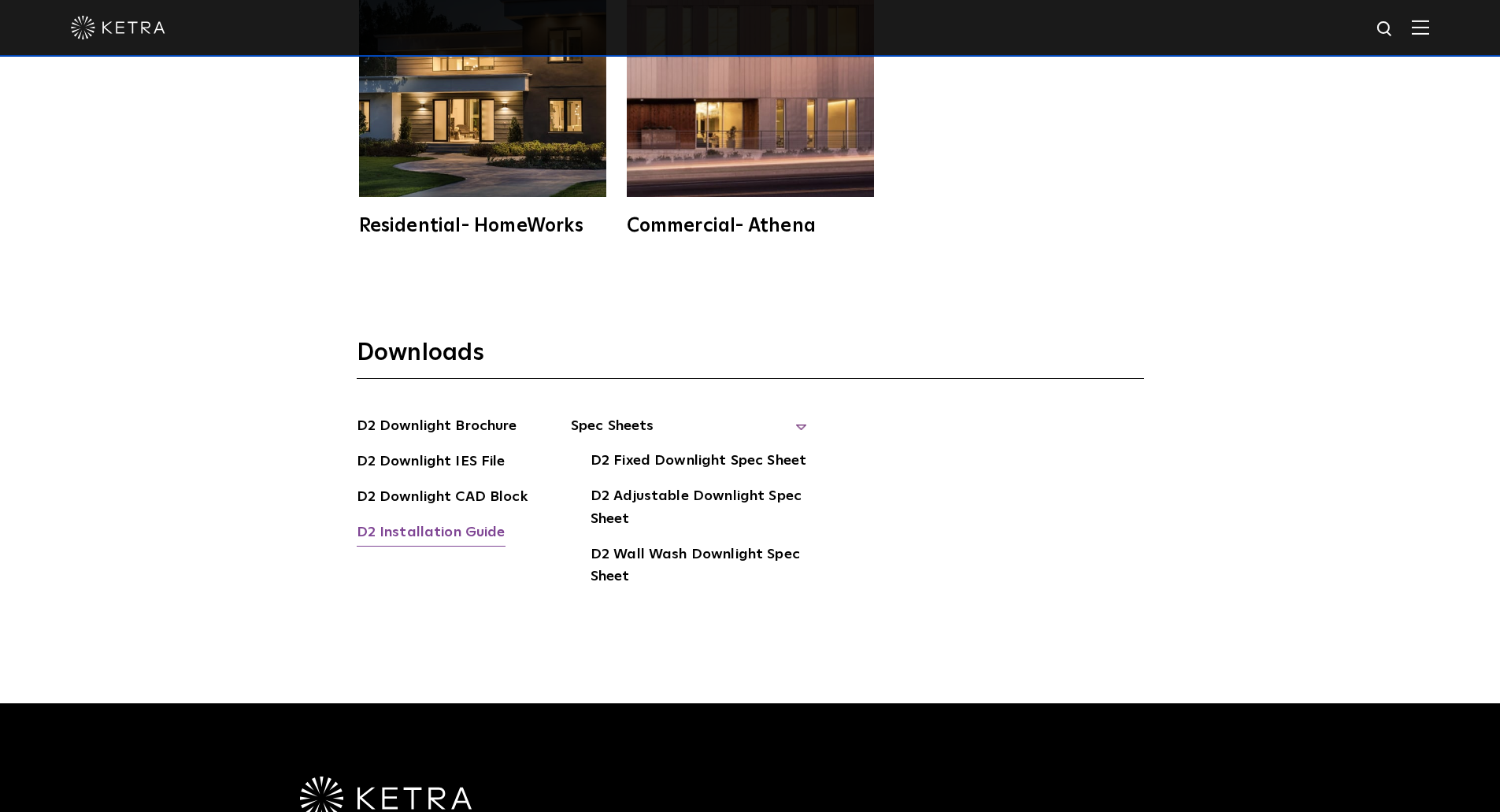
click at [472, 530] on link "D2 Installation Guide" at bounding box center [431, 533] width 149 height 25
click at [463, 493] on link "D2 Downlight CAD Block" at bounding box center [441, 498] width 171 height 25
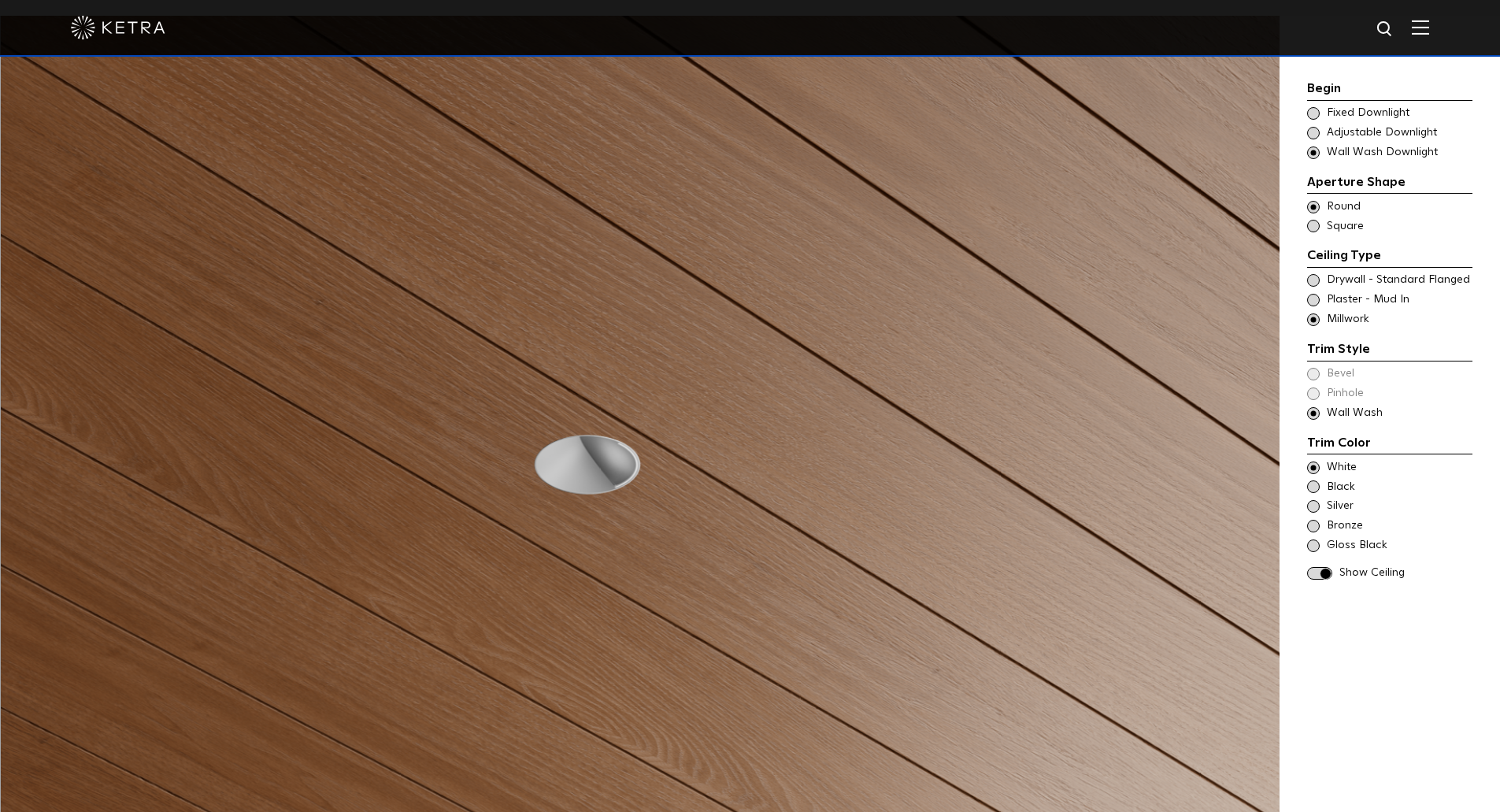
scroll to position [1553, 0]
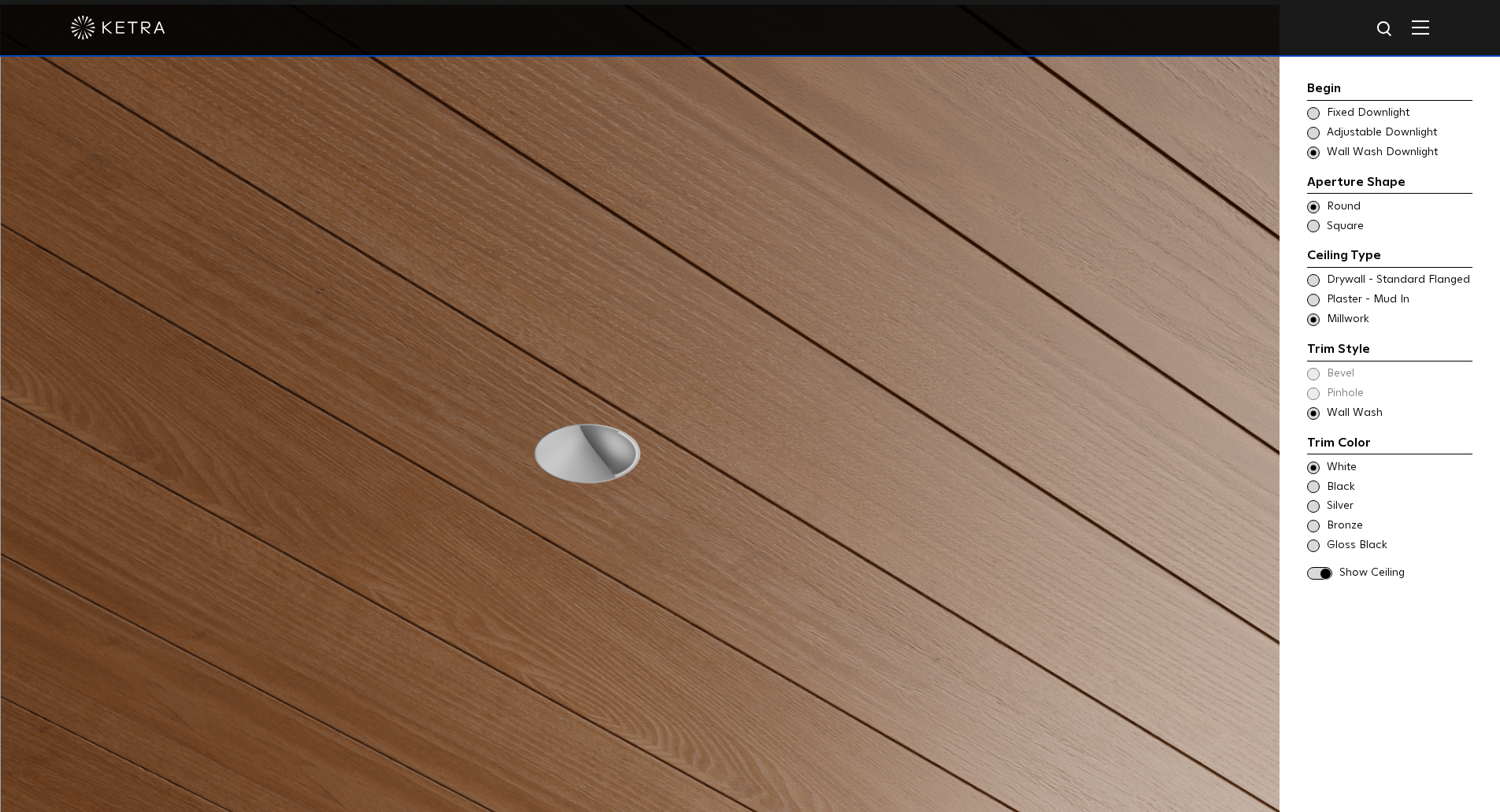
click at [1330, 576] on span at bounding box center [1319, 573] width 25 height 13
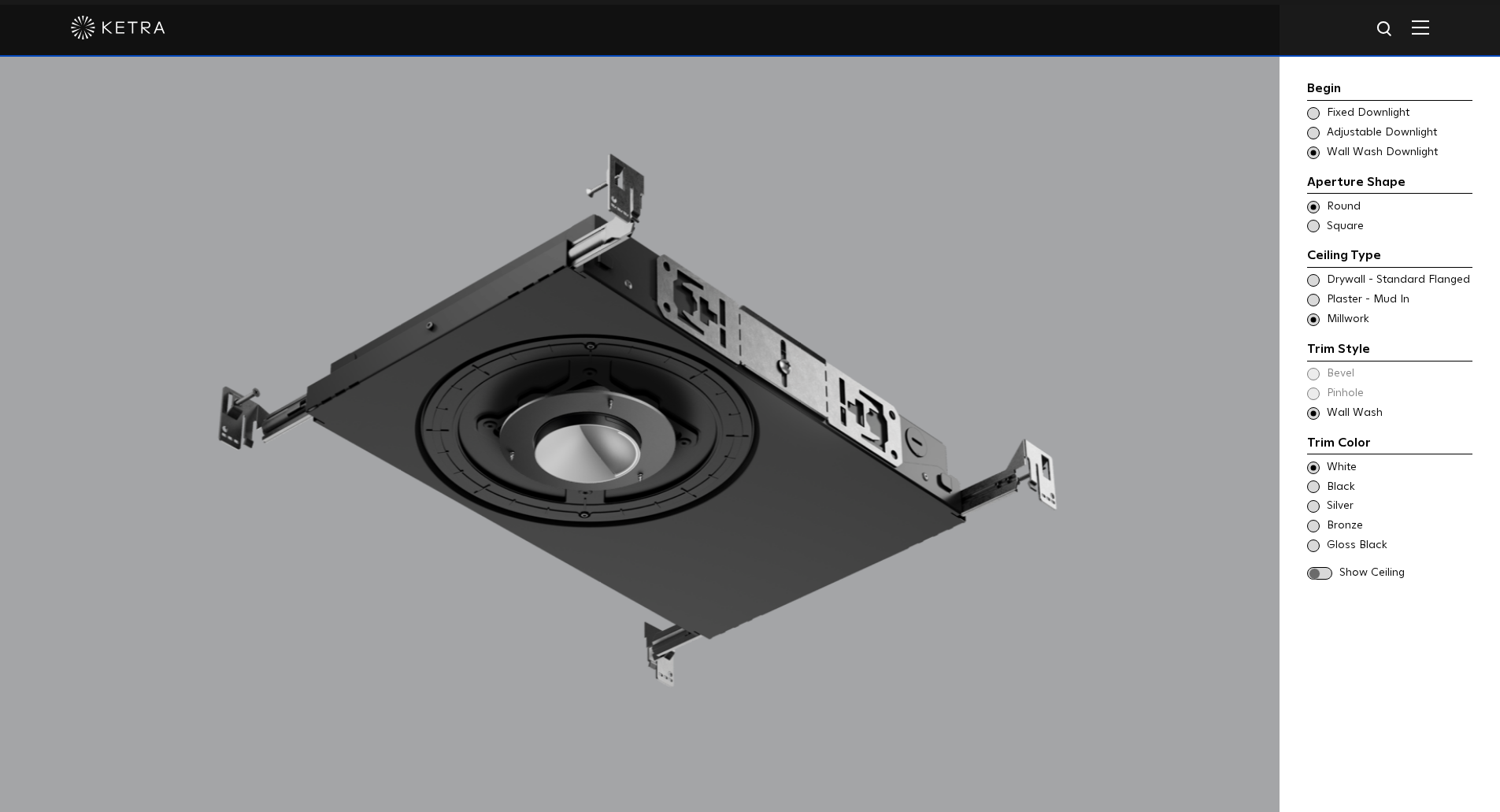
click at [1342, 139] on span "Adjustable Downlight" at bounding box center [1398, 133] width 144 height 15
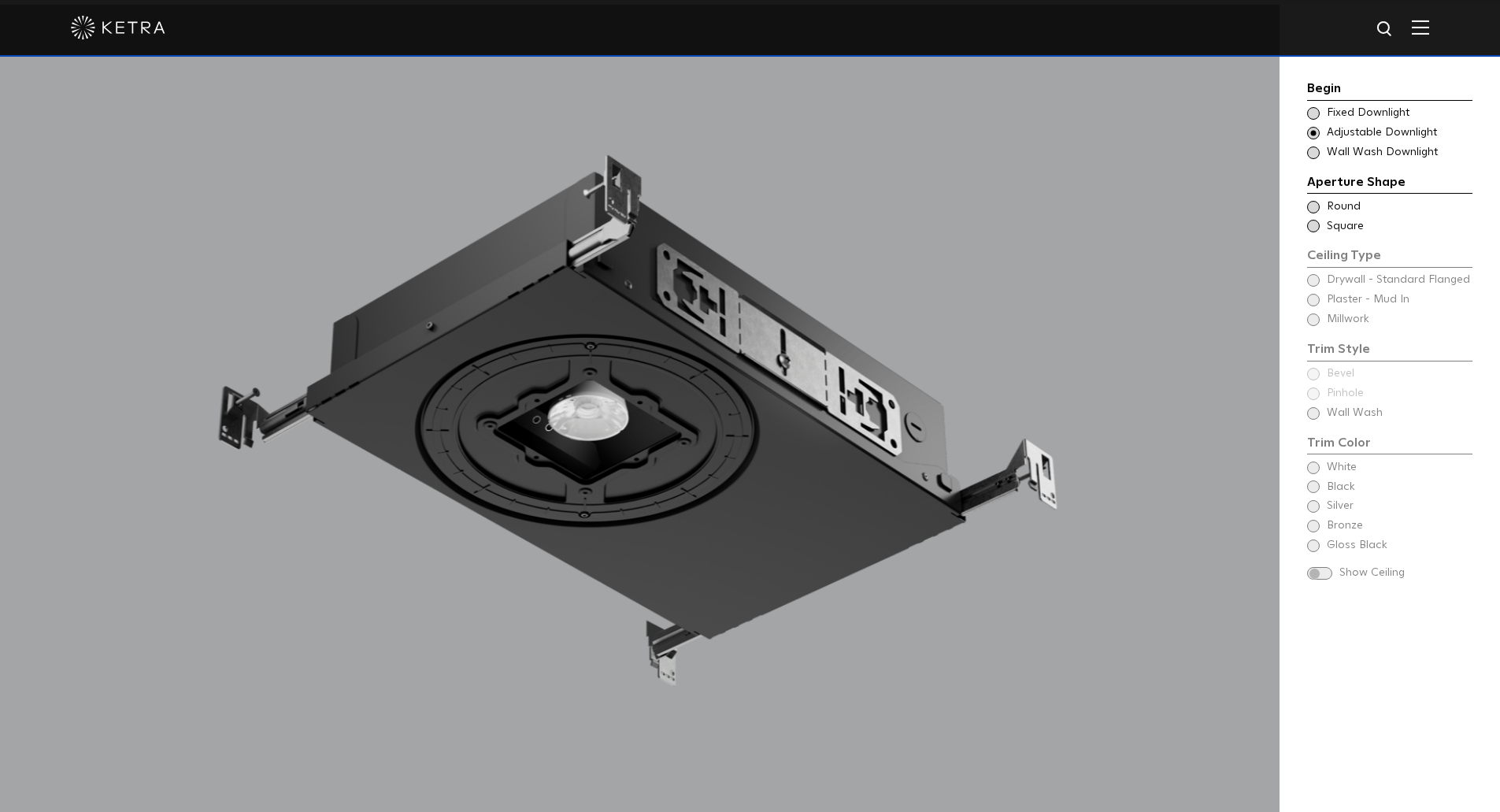
click at [1334, 210] on span "Round" at bounding box center [1398, 206] width 144 height 15
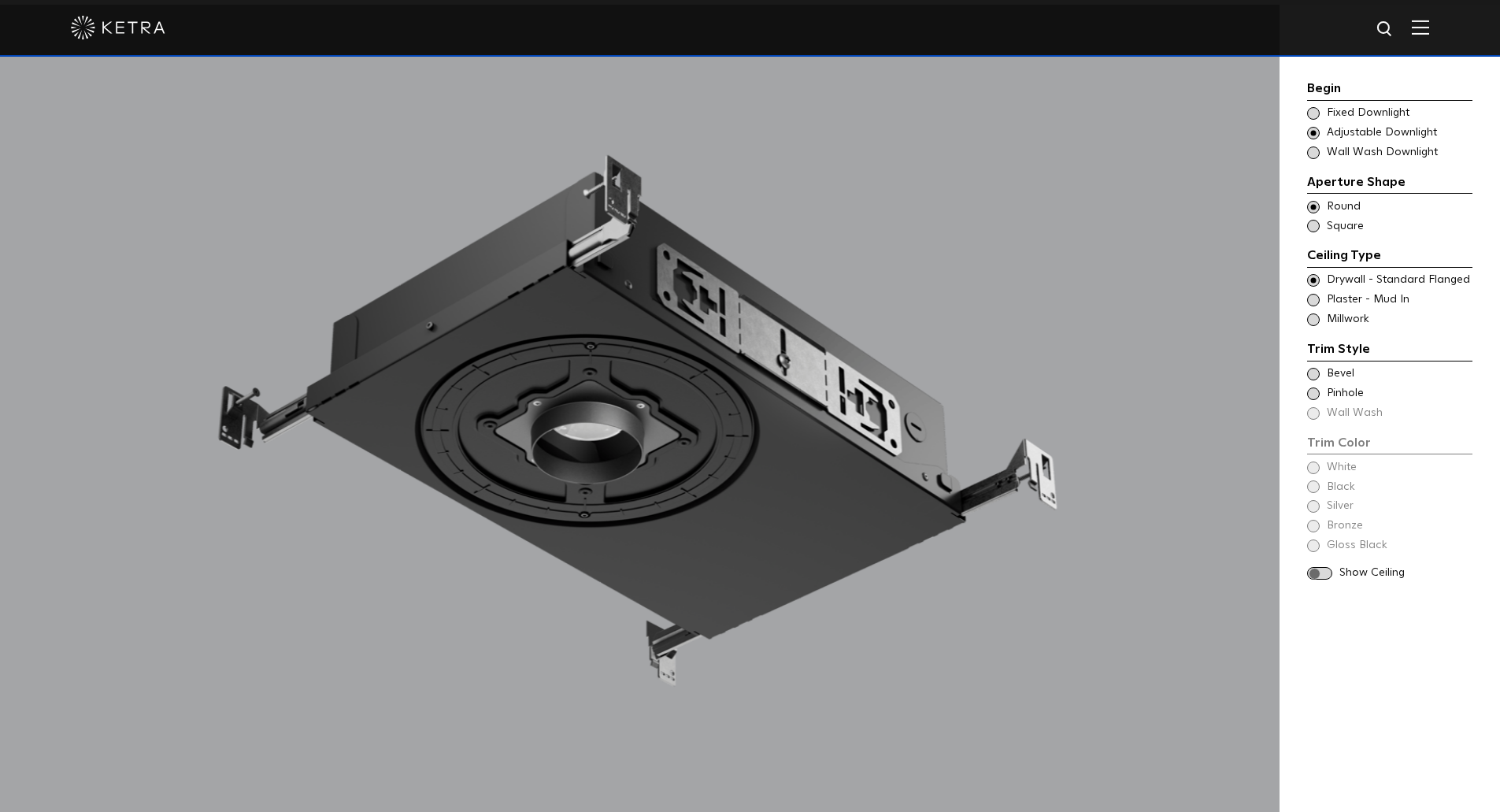
click at [1315, 302] on span at bounding box center [1313, 299] width 12 height 12
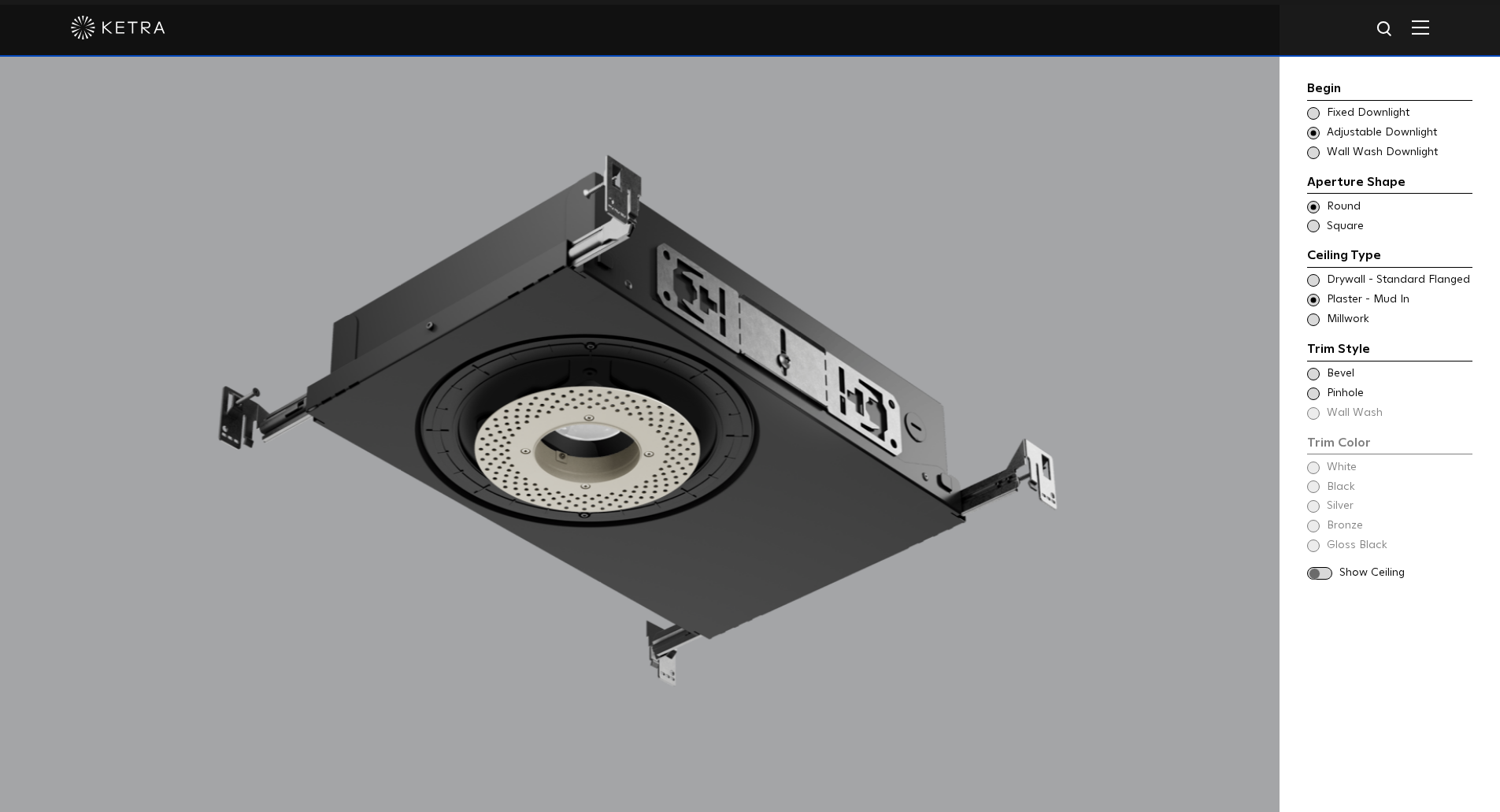
click at [1318, 393] on span at bounding box center [1313, 393] width 12 height 12
click at [1319, 377] on div "Trim Color - Round - Flangeless Bevel" at bounding box center [1389, 374] width 165 height 15
click at [1321, 467] on div "White" at bounding box center [1389, 467] width 165 height 15
click at [1320, 572] on span at bounding box center [1319, 573] width 25 height 13
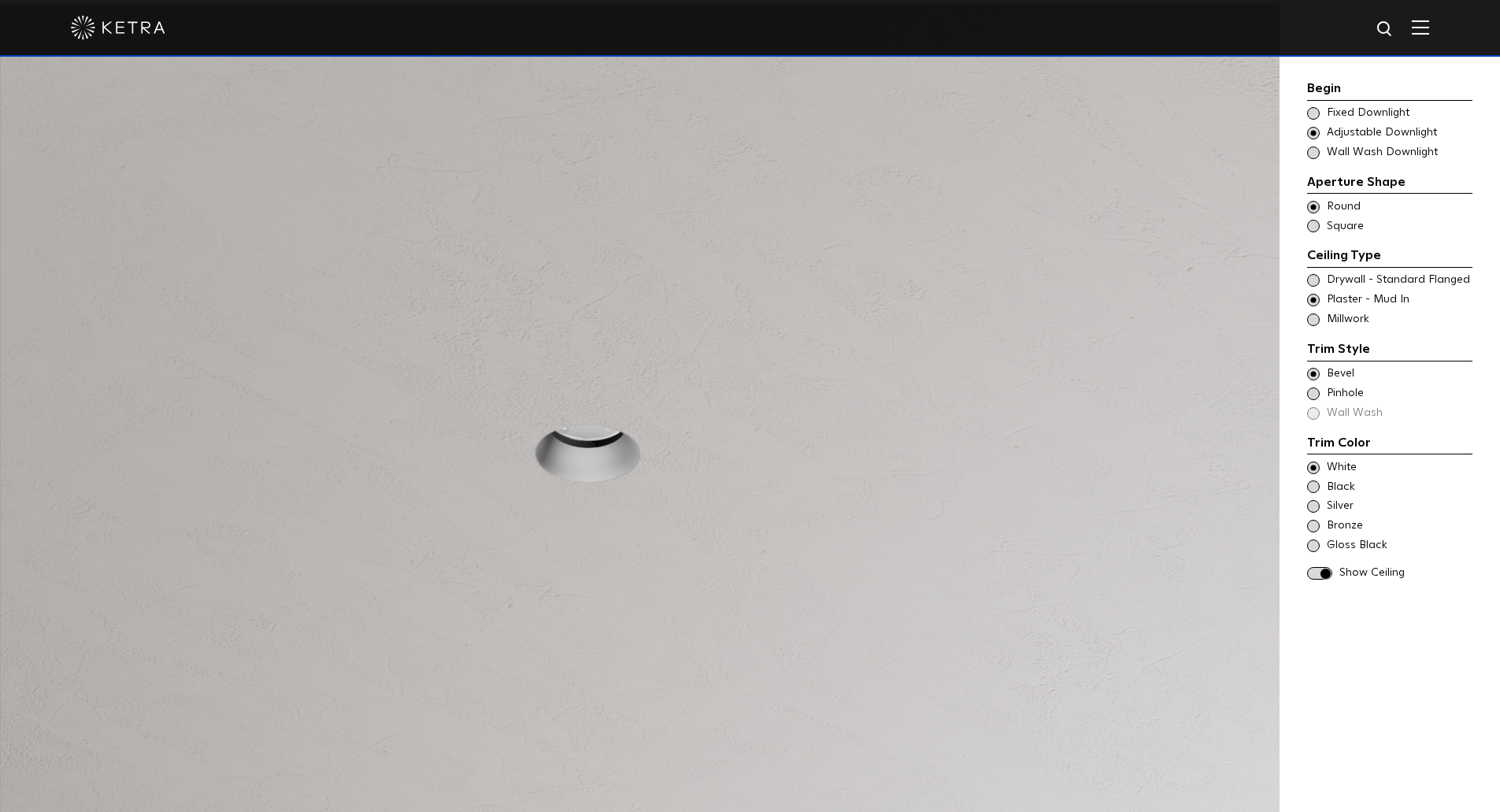
click at [1317, 569] on span at bounding box center [1319, 573] width 25 height 13
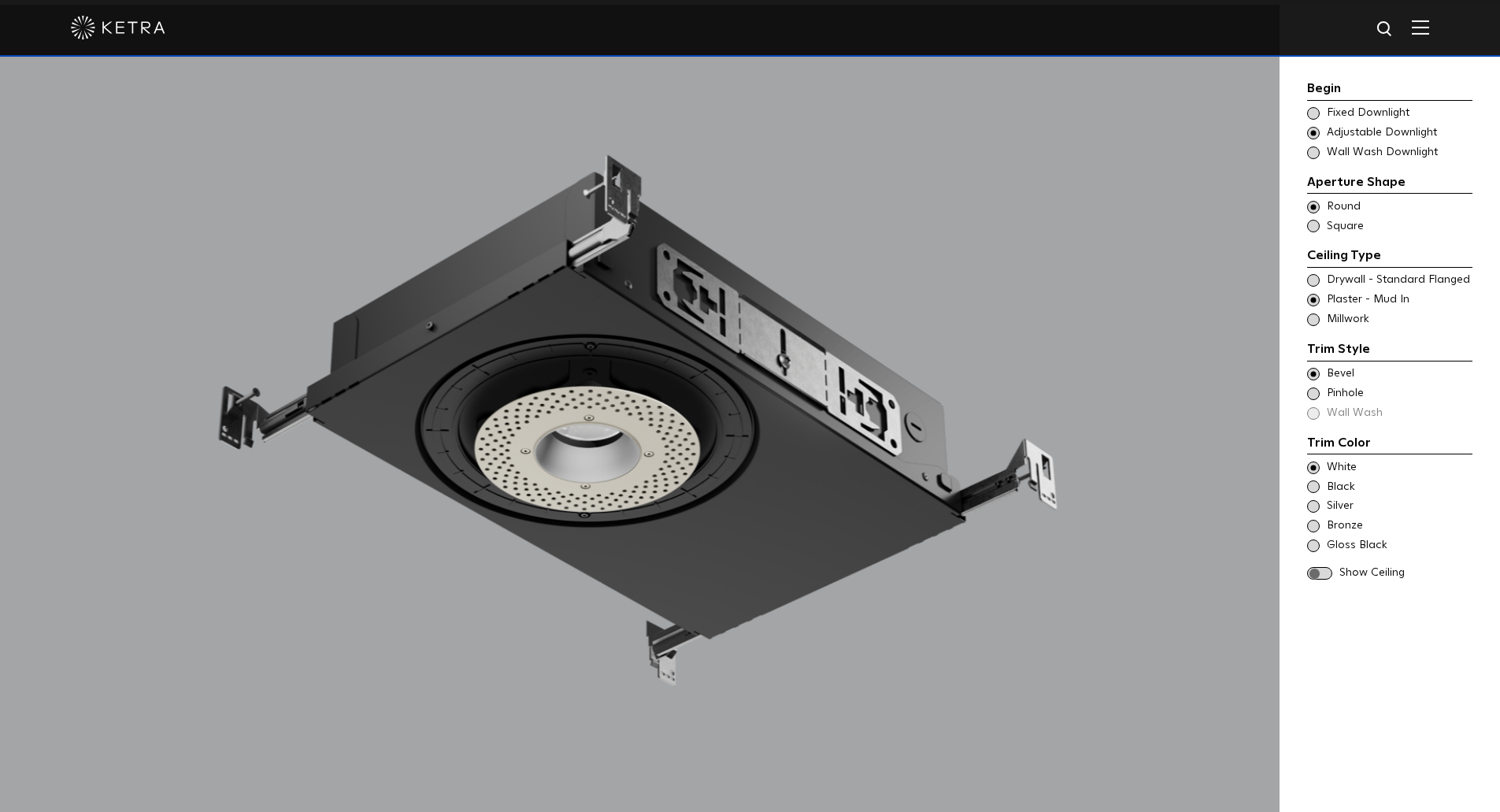
click at [1320, 107] on div "Choose Aperture Shape Fixed Downlight" at bounding box center [1389, 113] width 165 height 15
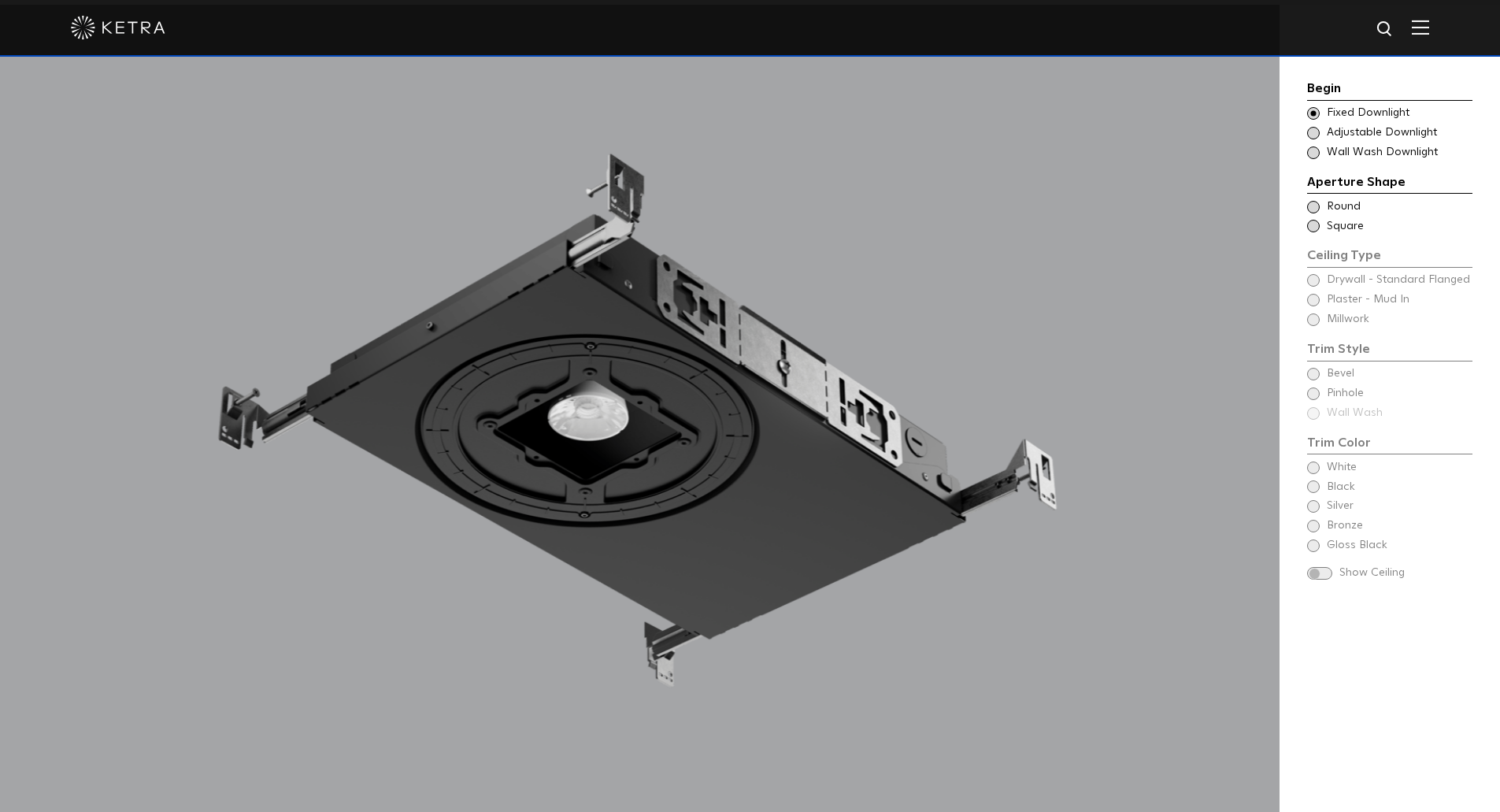
click at [1324, 130] on div "Choose Aperture Shape Adjustable Downlight" at bounding box center [1389, 133] width 165 height 15
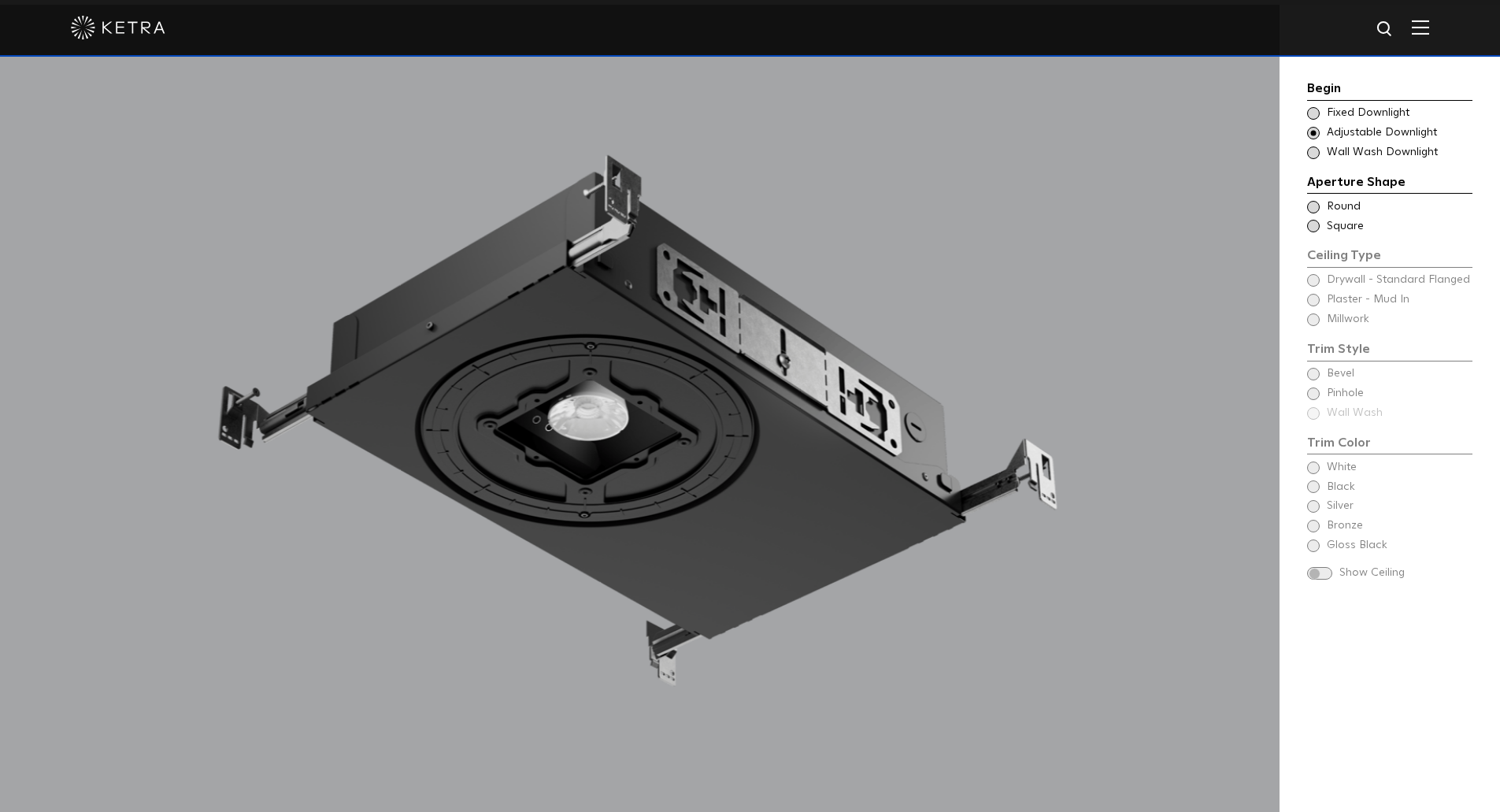
click at [1310, 205] on span at bounding box center [1313, 206] width 12 height 12
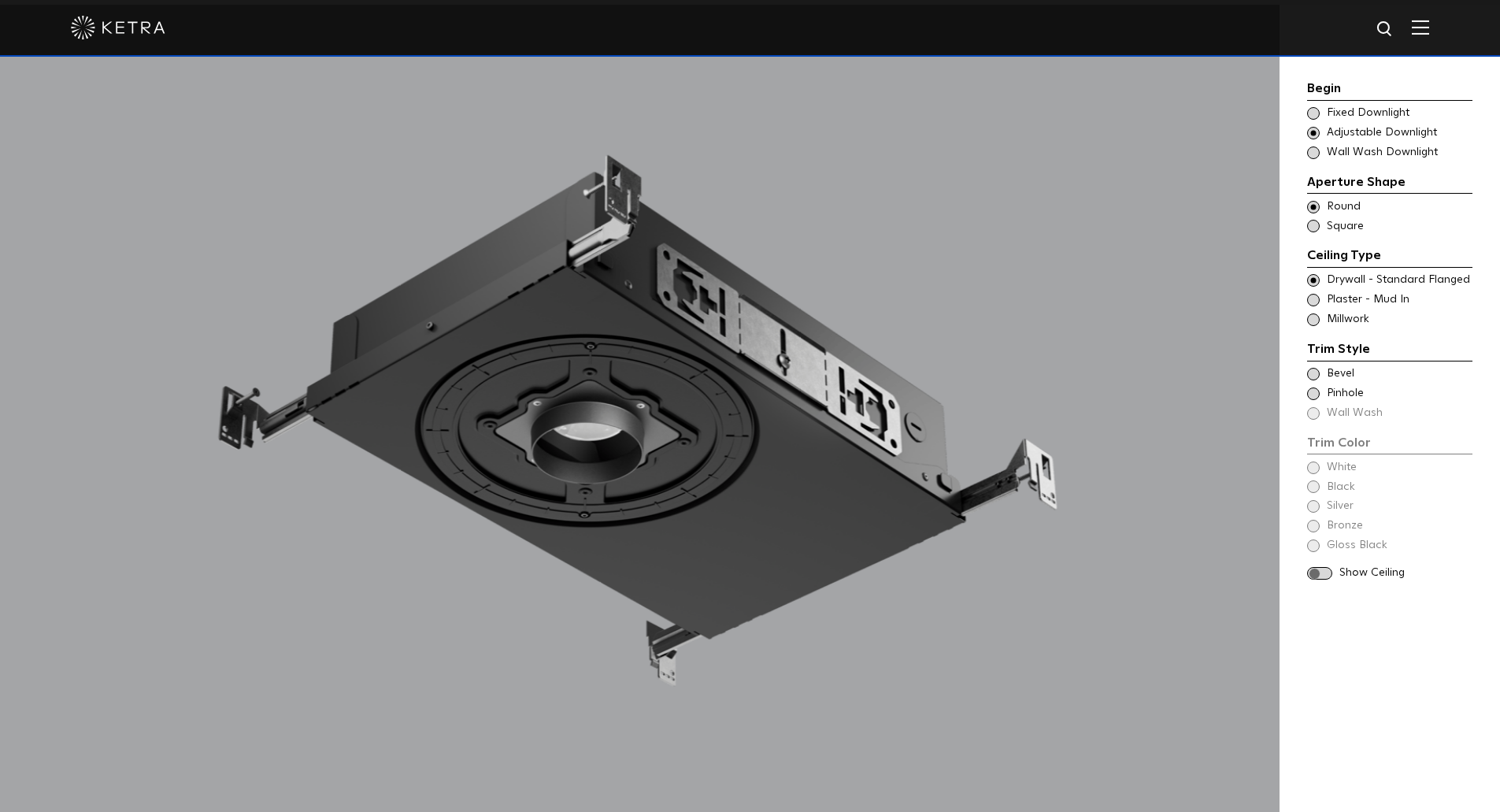
click at [1314, 374] on span at bounding box center [1313, 374] width 12 height 12
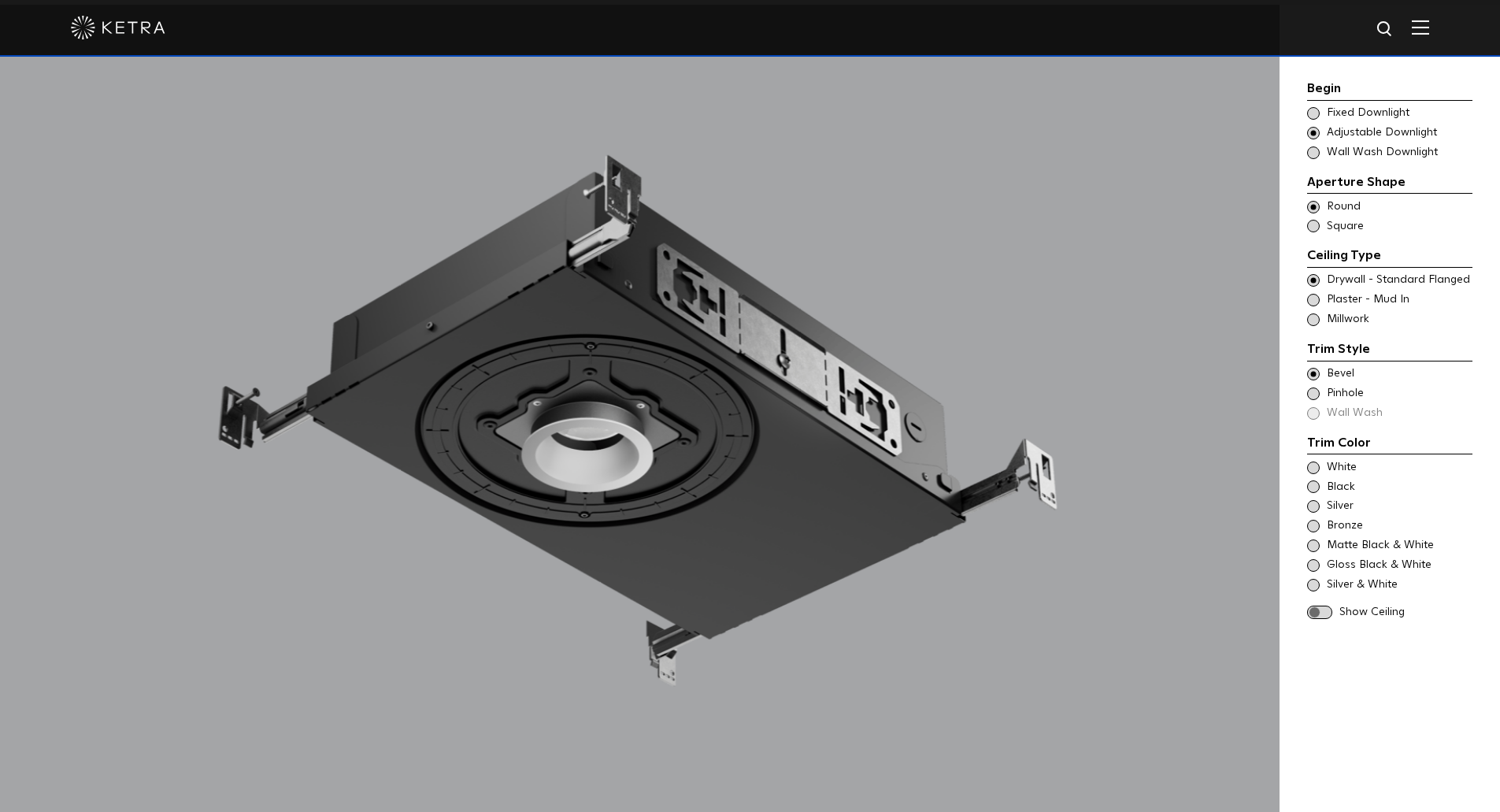
click at [1319, 612] on span at bounding box center [1319, 612] width 25 height 13
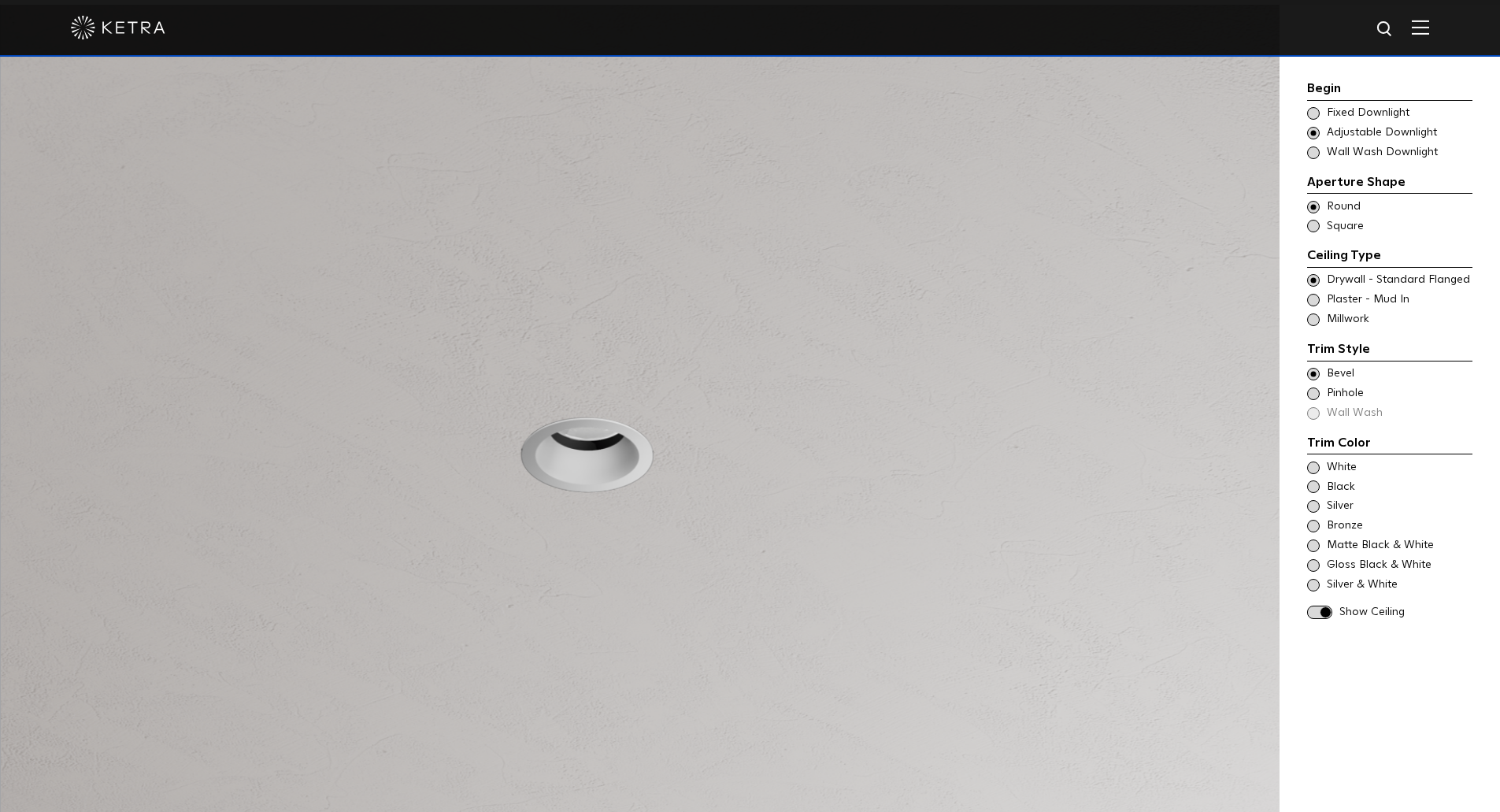
click at [1333, 320] on span "Millwork" at bounding box center [1398, 319] width 144 height 15
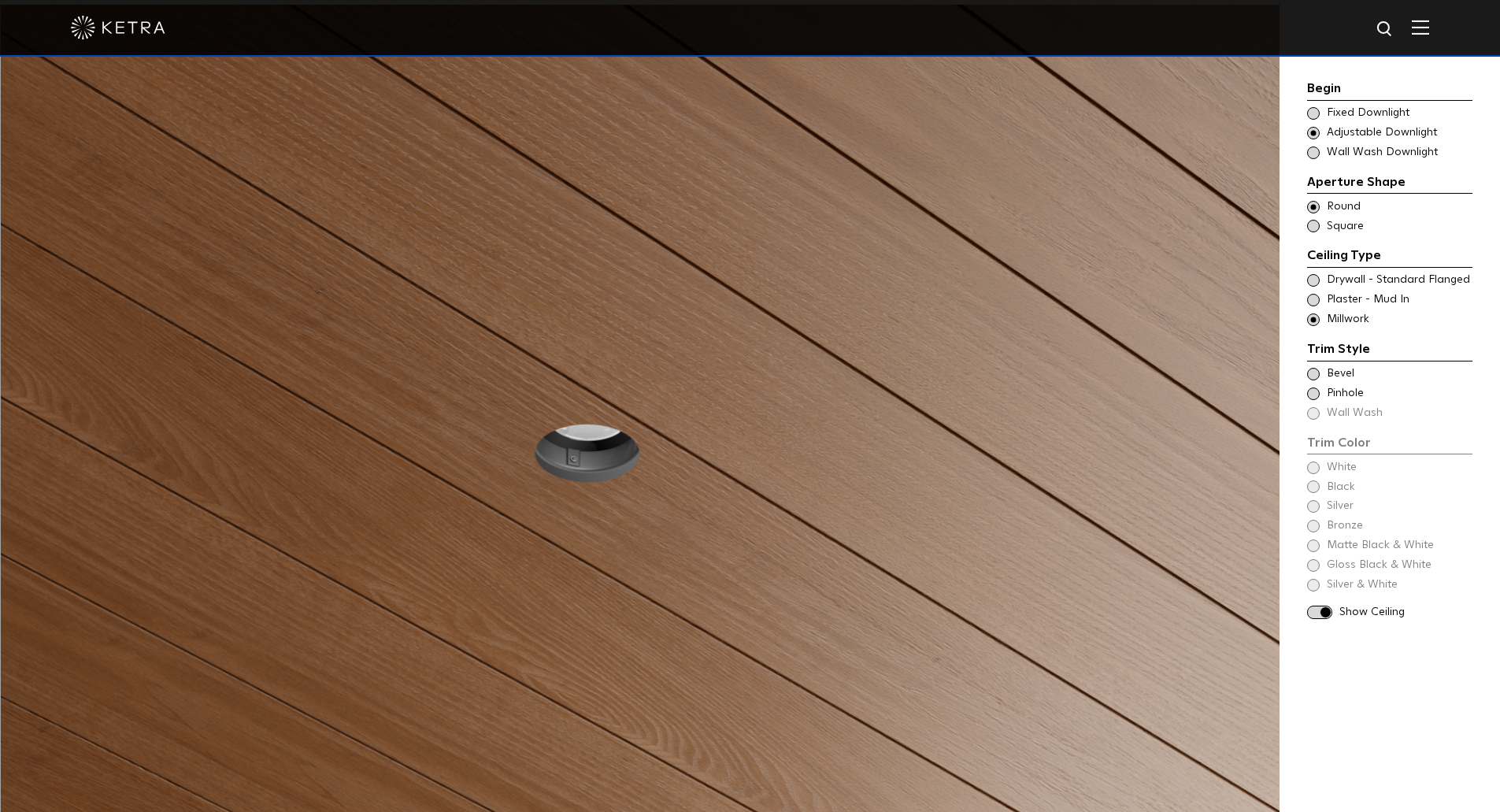
click at [1306, 369] on div "Begin Choose Aperture Shape Fixed Downlight Choose Aperture Shape Adjustable Do…" at bounding box center [1389, 439] width 221 height 870
click at [1311, 374] on span at bounding box center [1313, 374] width 12 height 12
click at [1315, 485] on span at bounding box center [1313, 486] width 12 height 12
click at [1317, 575] on span at bounding box center [1319, 573] width 25 height 13
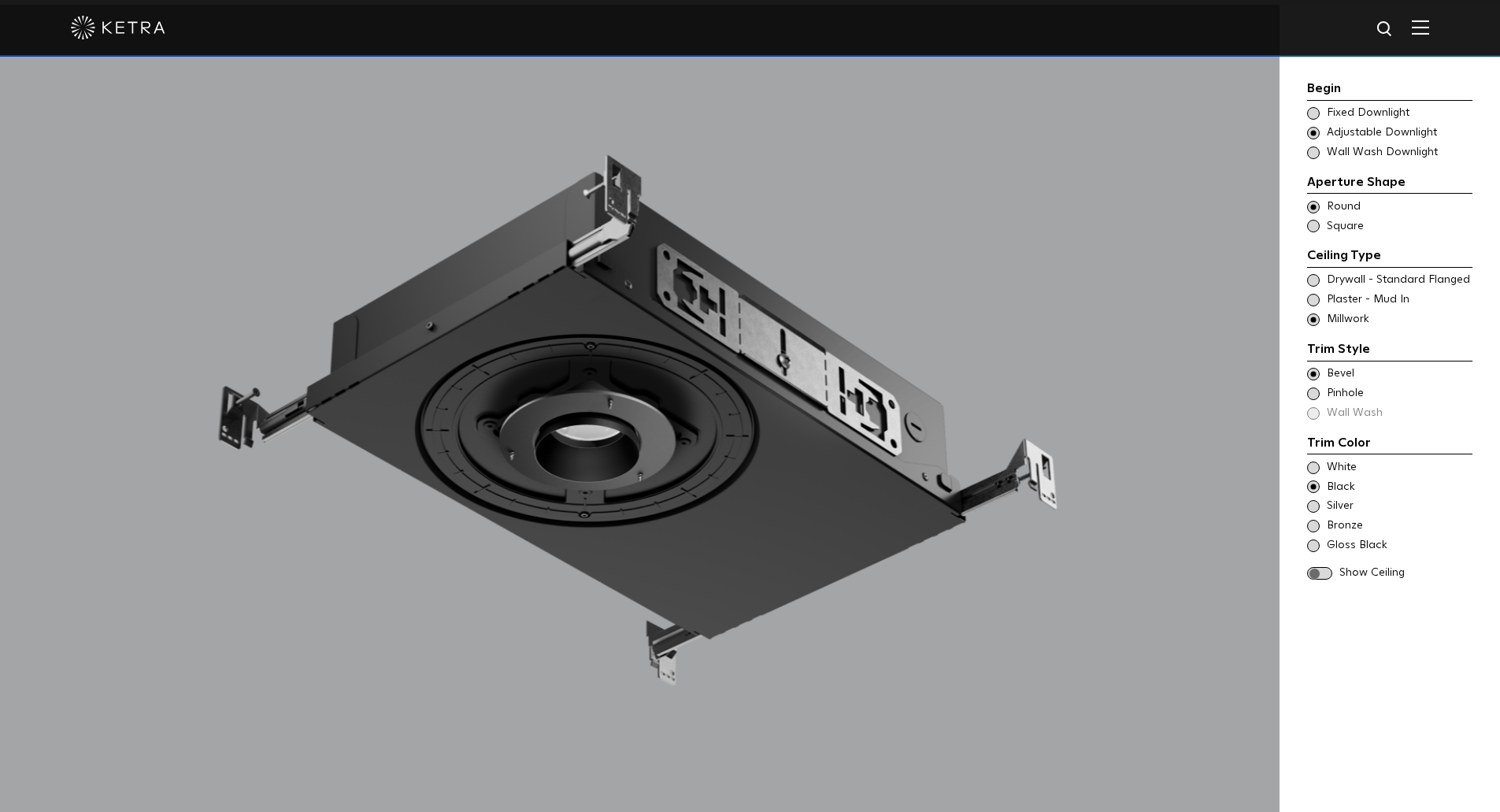
click at [1318, 575] on span at bounding box center [1319, 573] width 25 height 13
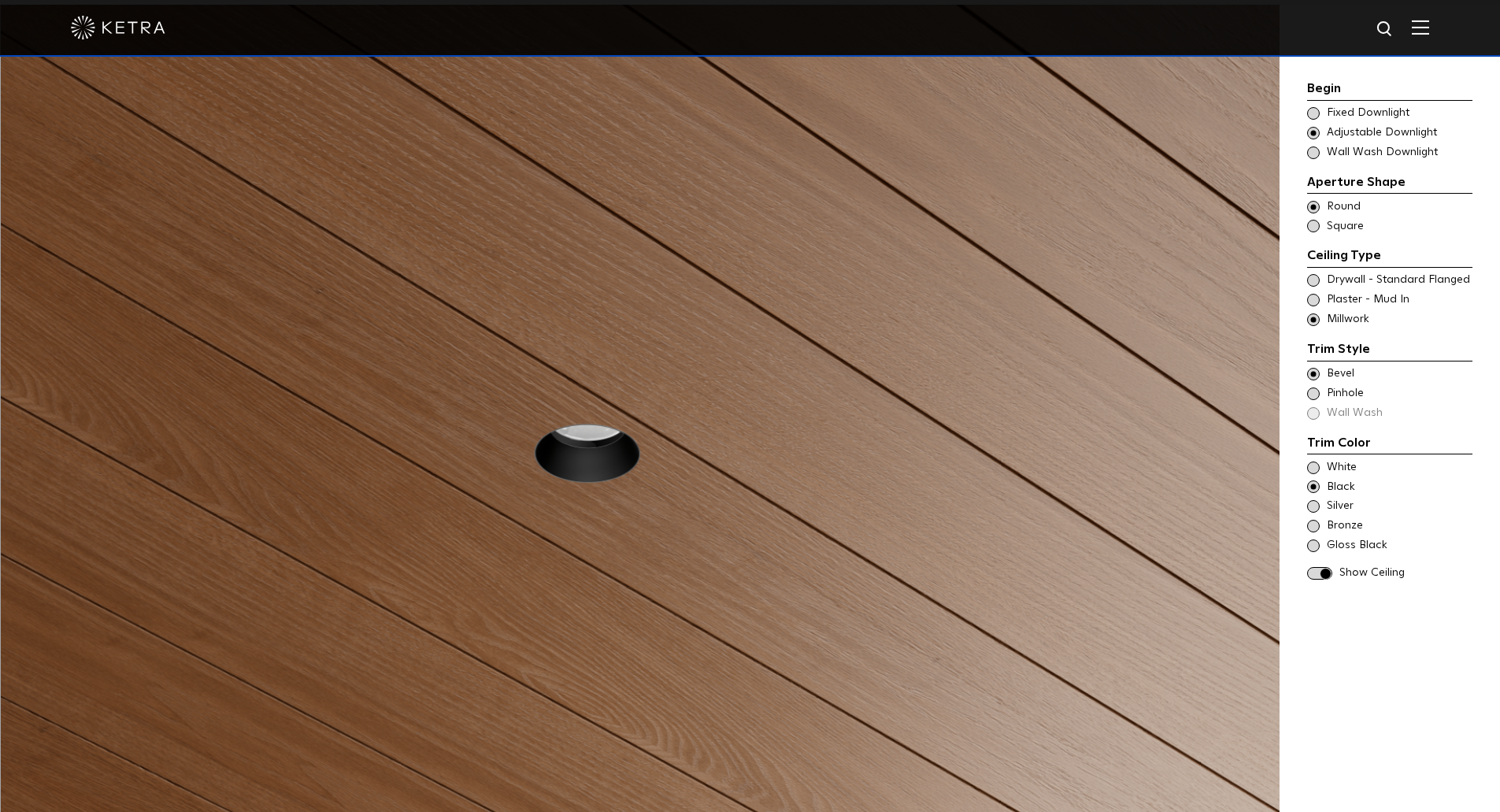
click at [1323, 575] on span at bounding box center [1319, 573] width 25 height 13
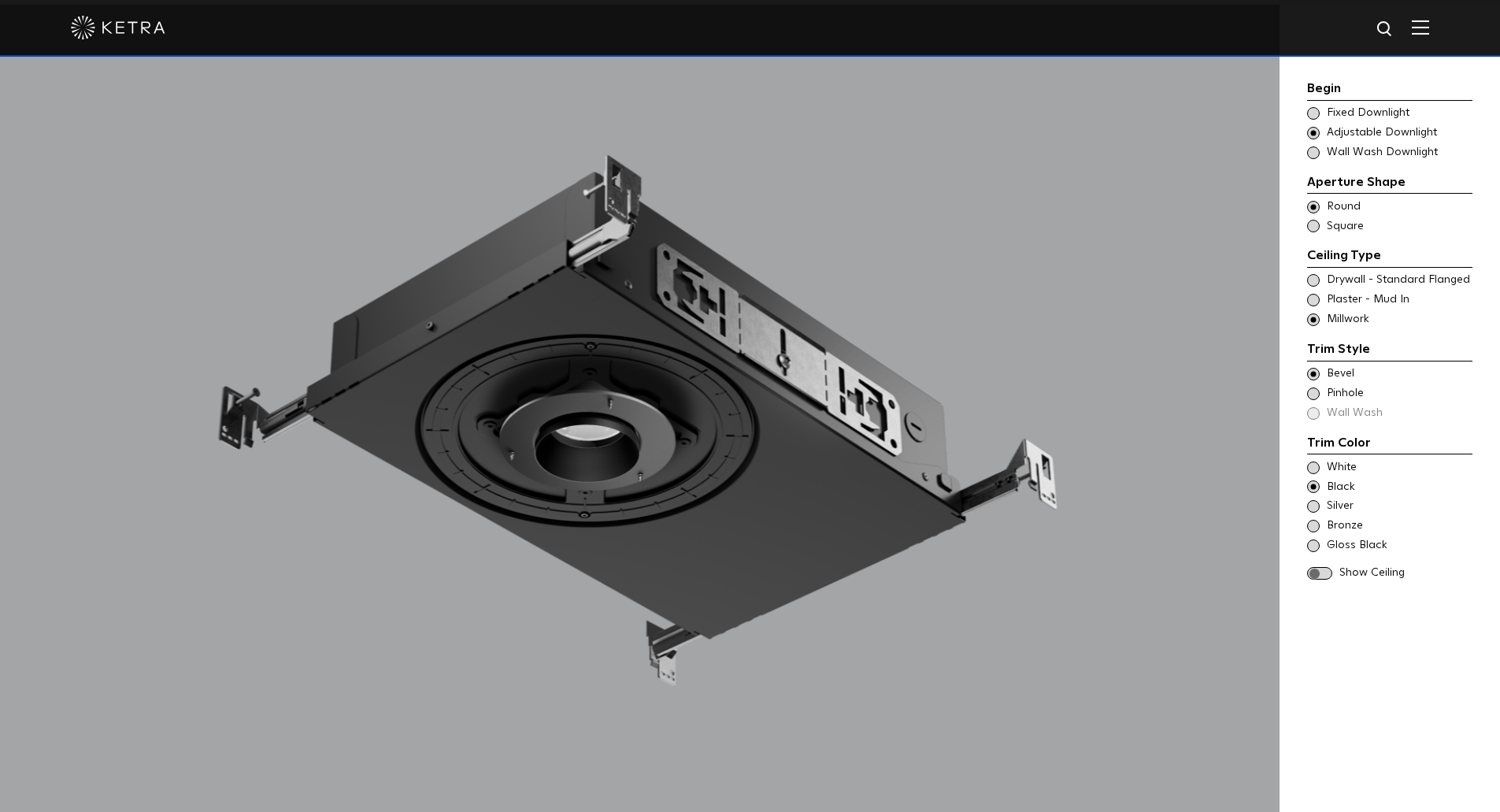
click at [1323, 567] on span at bounding box center [1319, 573] width 25 height 13
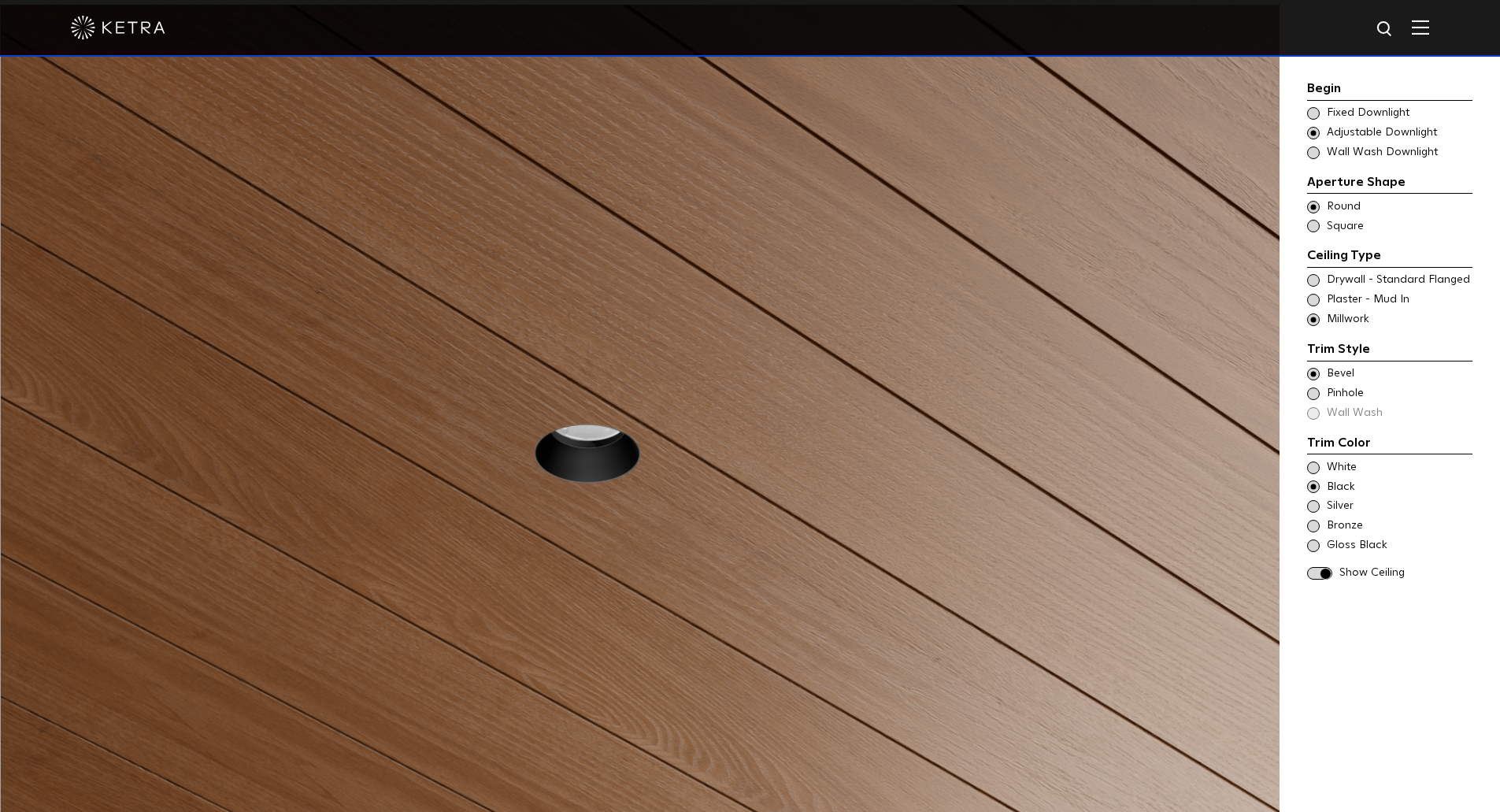
click at [1323, 567] on span at bounding box center [1319, 573] width 25 height 13
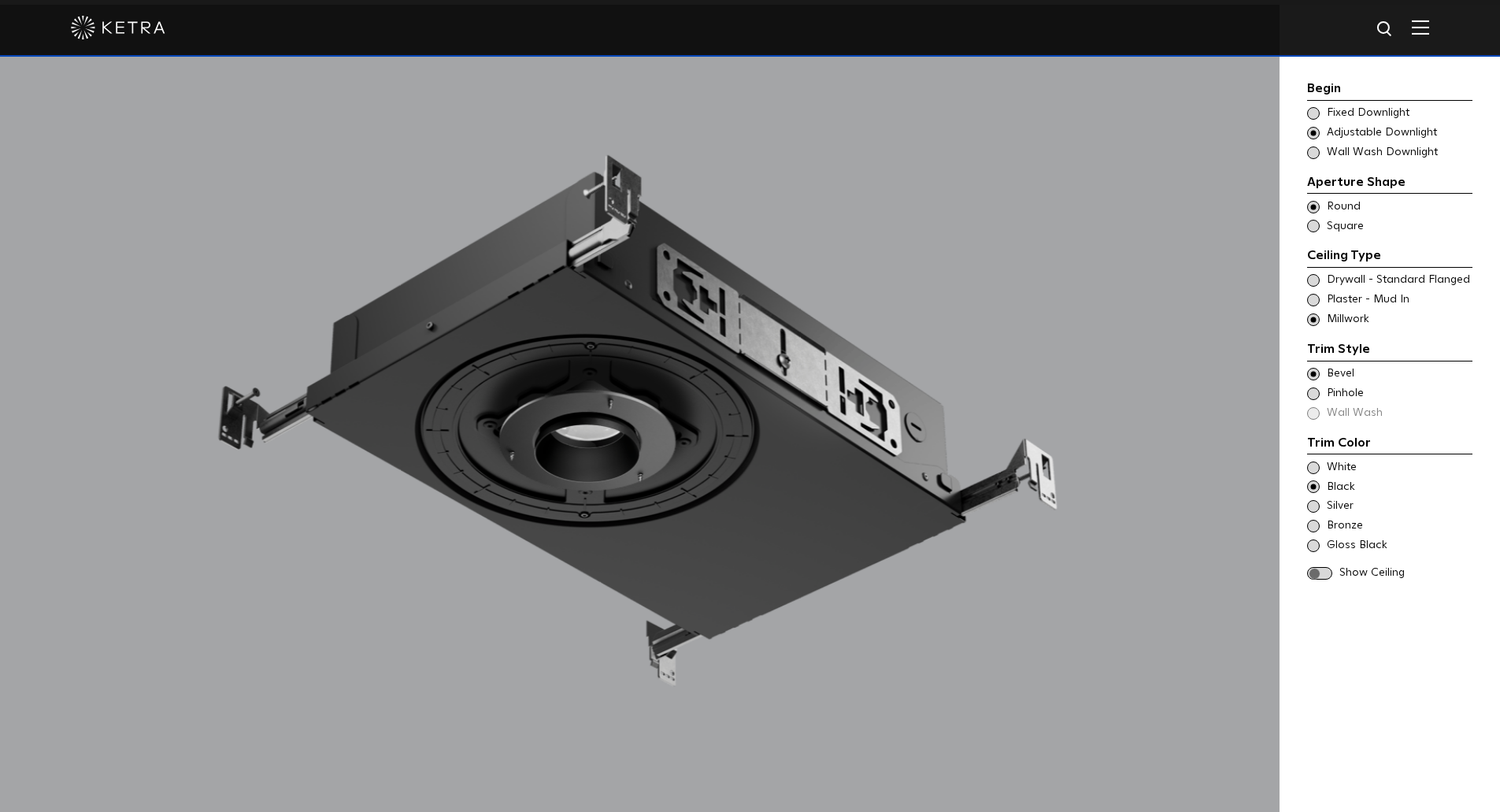
click at [1323, 567] on span at bounding box center [1319, 573] width 25 height 13
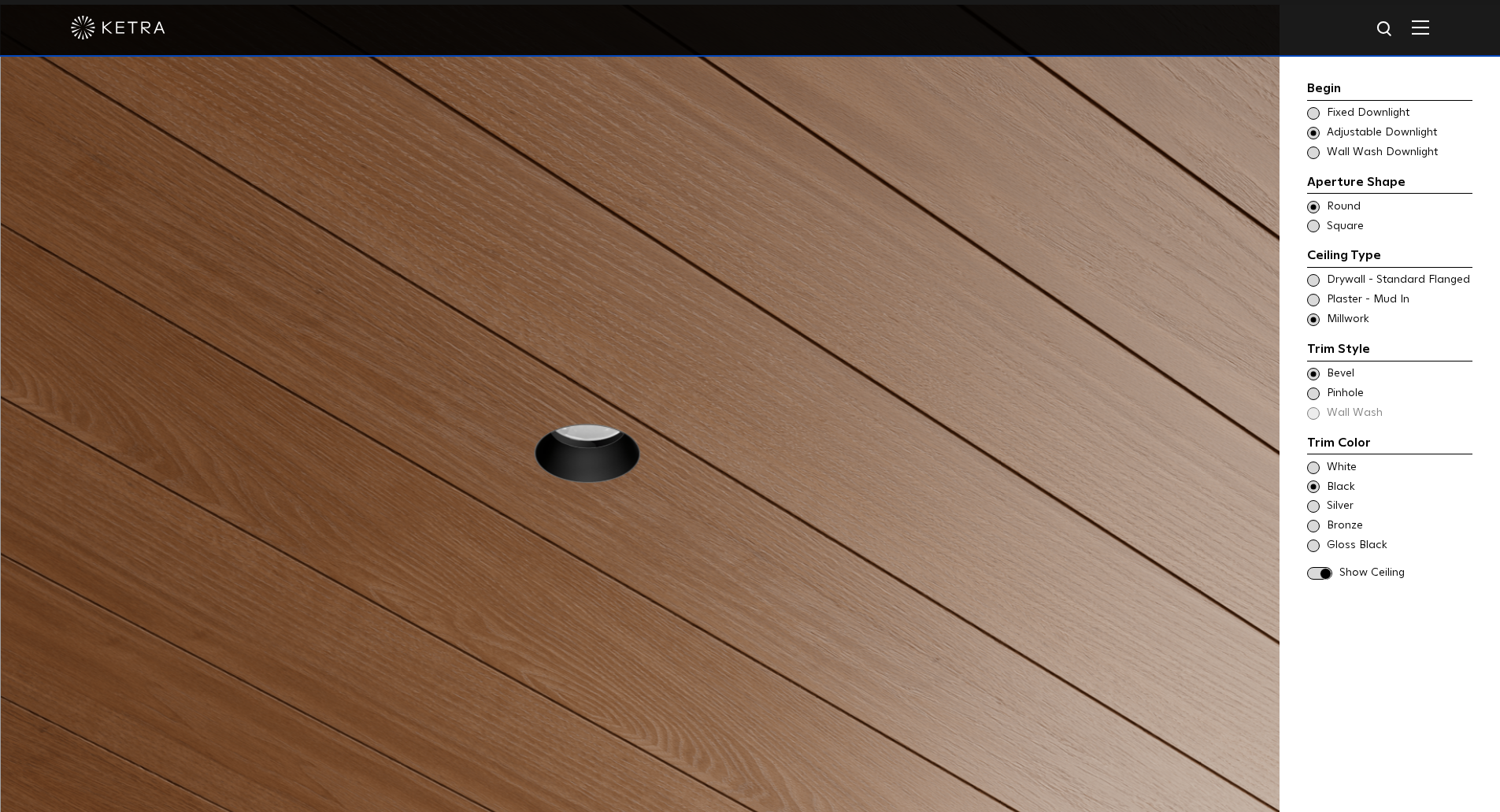
click at [1323, 567] on span at bounding box center [1319, 573] width 25 height 13
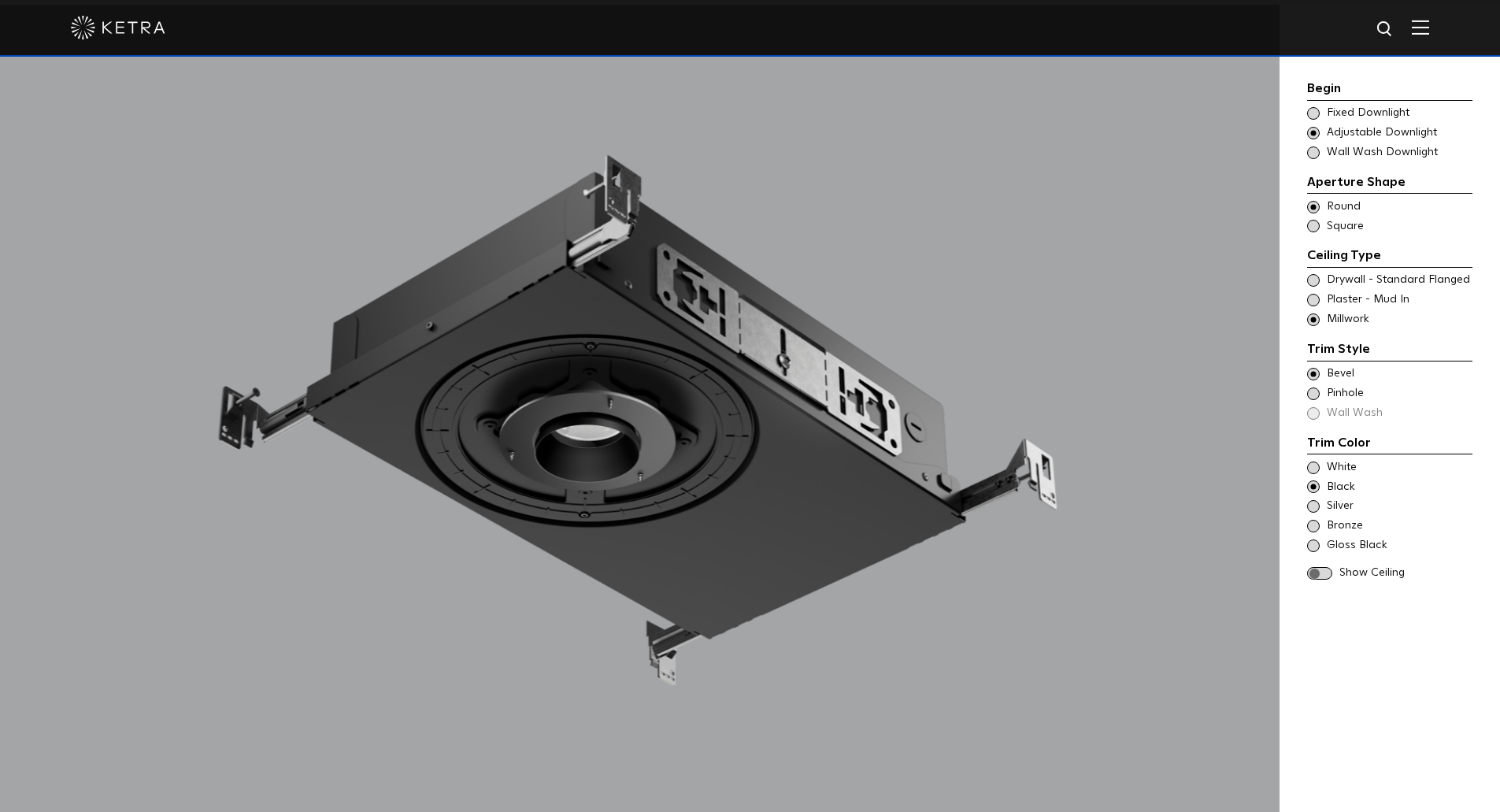
click at [1318, 112] on span at bounding box center [1313, 113] width 12 height 12
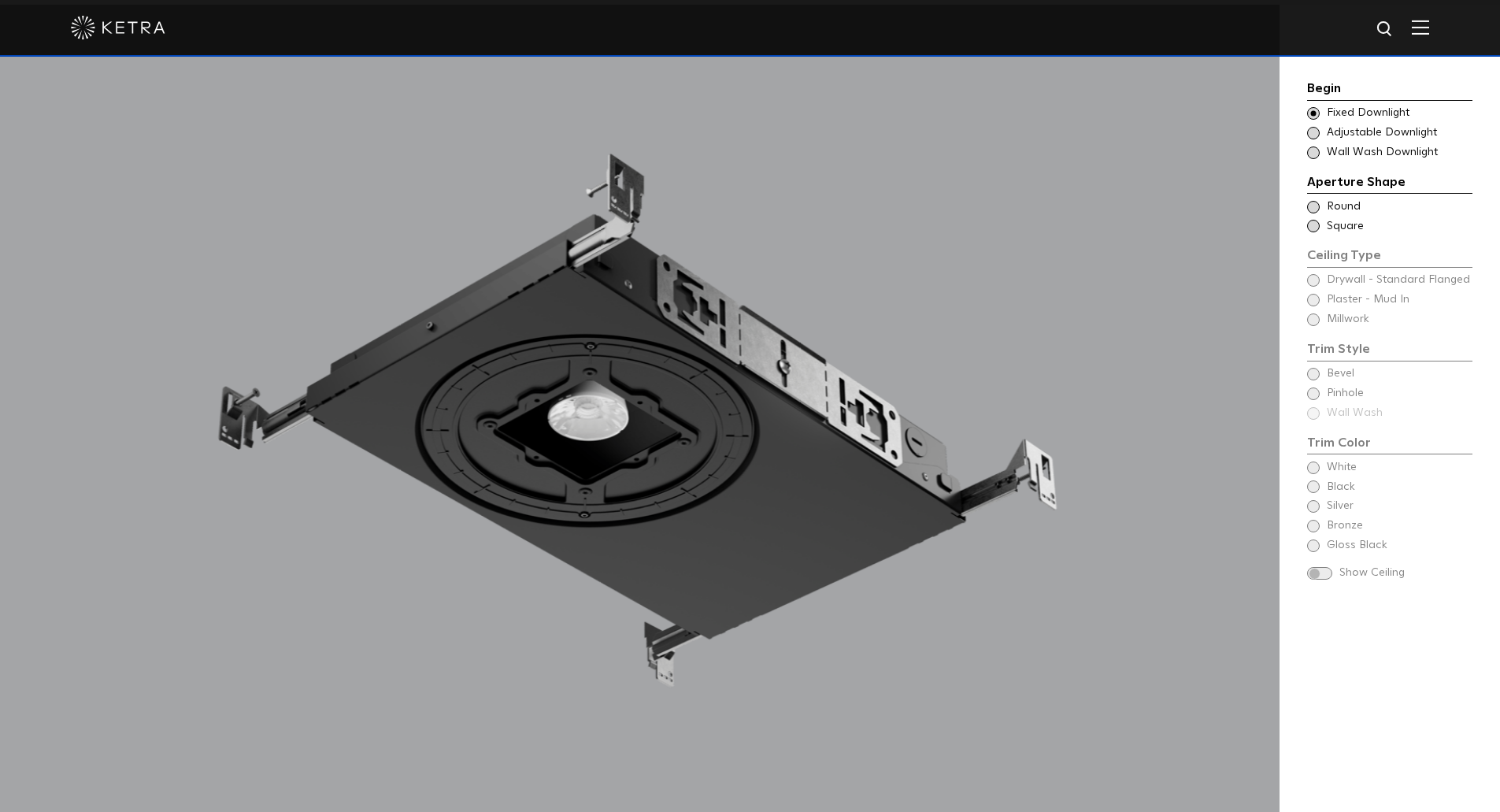
click at [1318, 133] on span at bounding box center [1313, 133] width 12 height 12
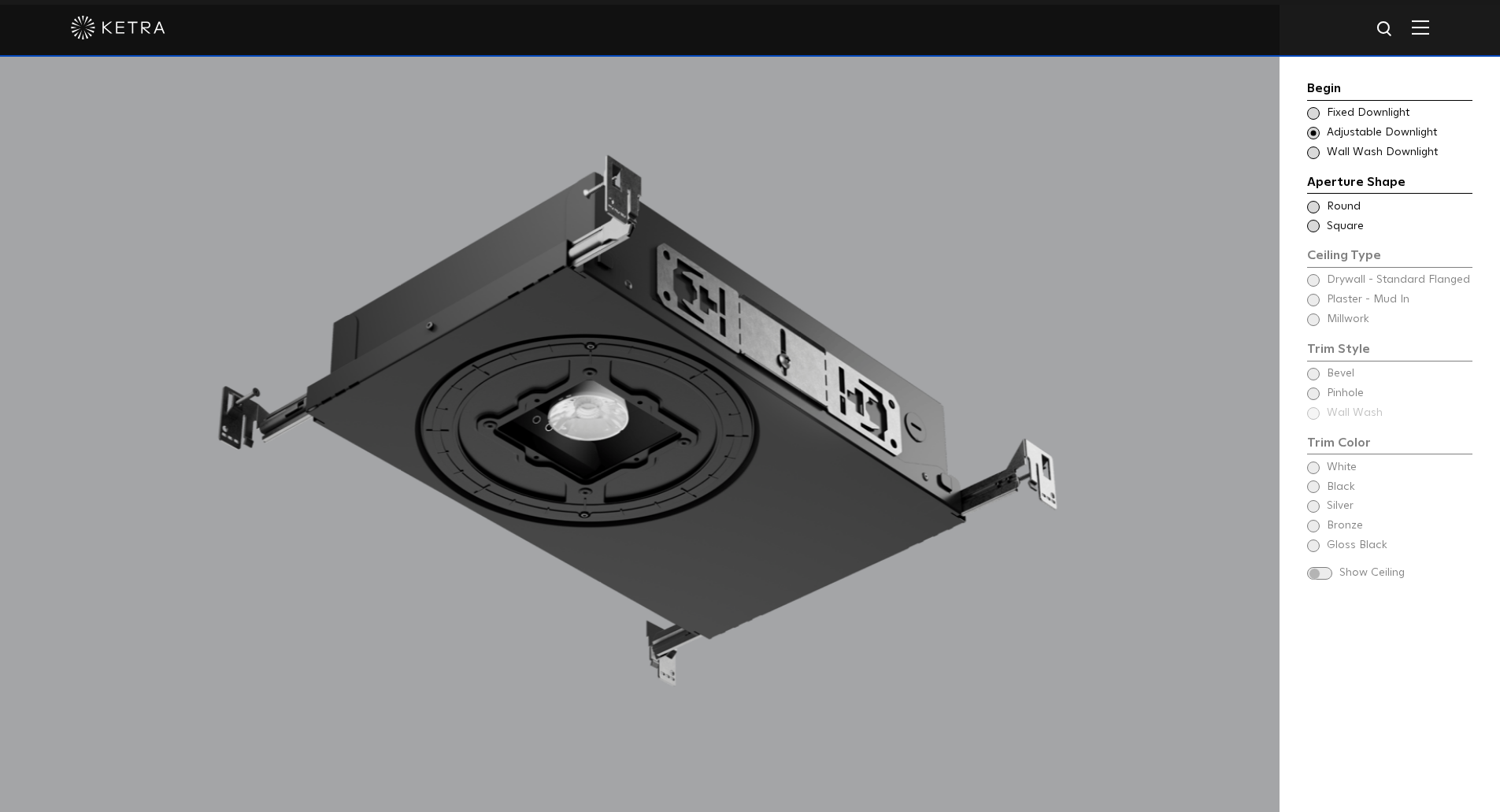
click at [1319, 148] on div "Choose Aperture Shape - Wall Wash Wall Wash Downlight" at bounding box center [1389, 153] width 165 height 15
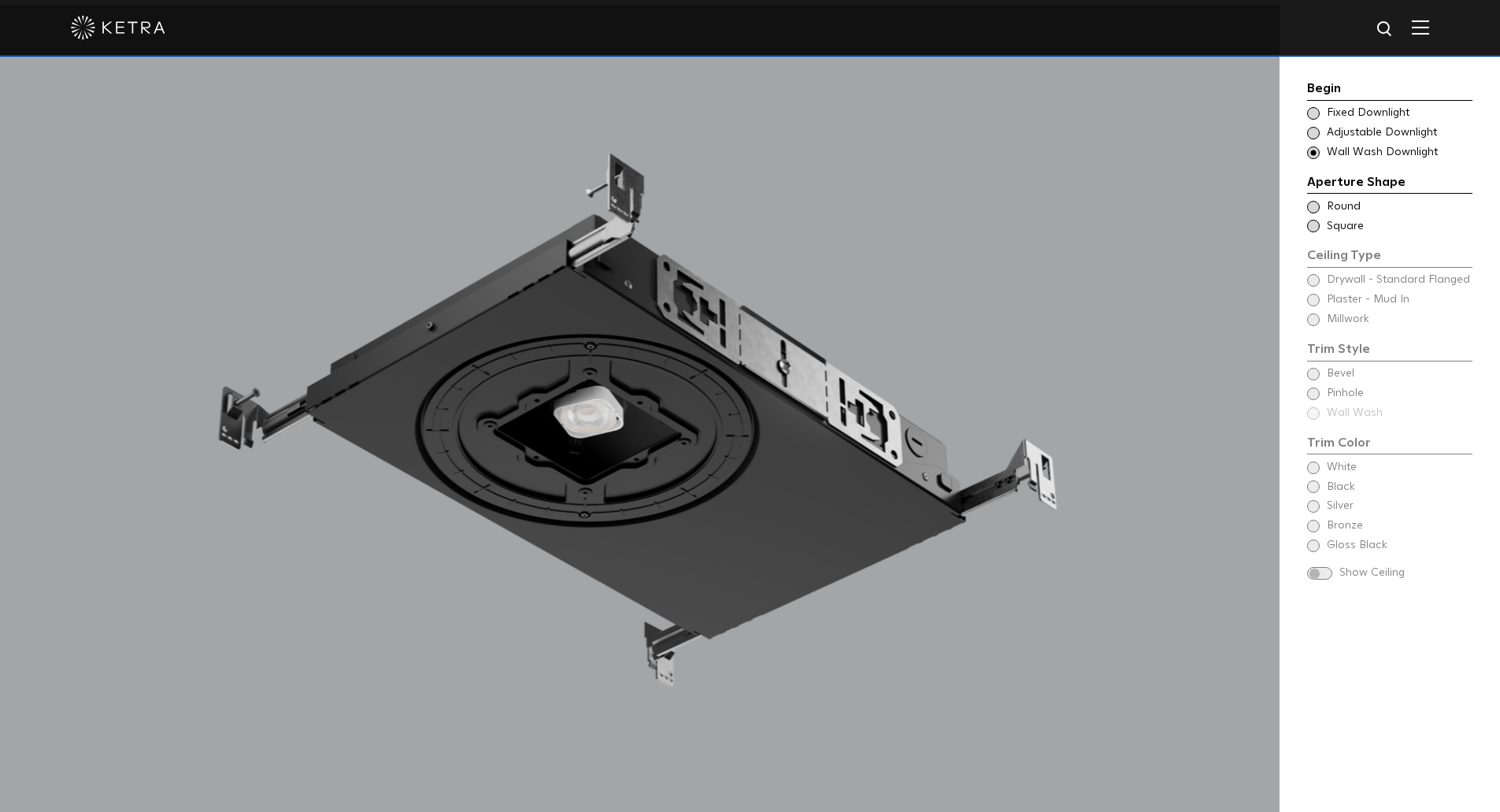
click at [1316, 229] on span at bounding box center [1313, 225] width 12 height 12
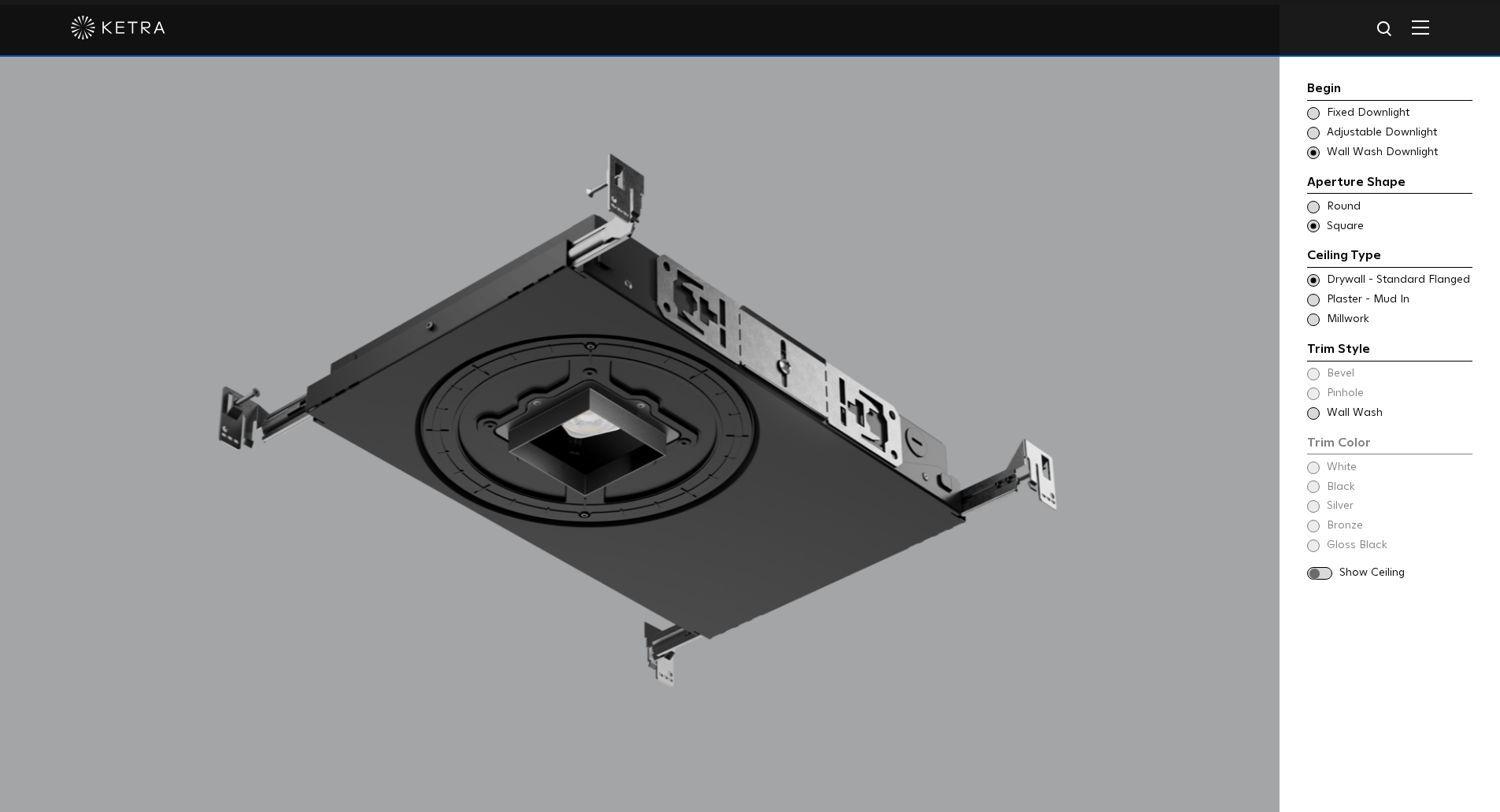
click at [1316, 300] on span at bounding box center [1313, 299] width 12 height 12
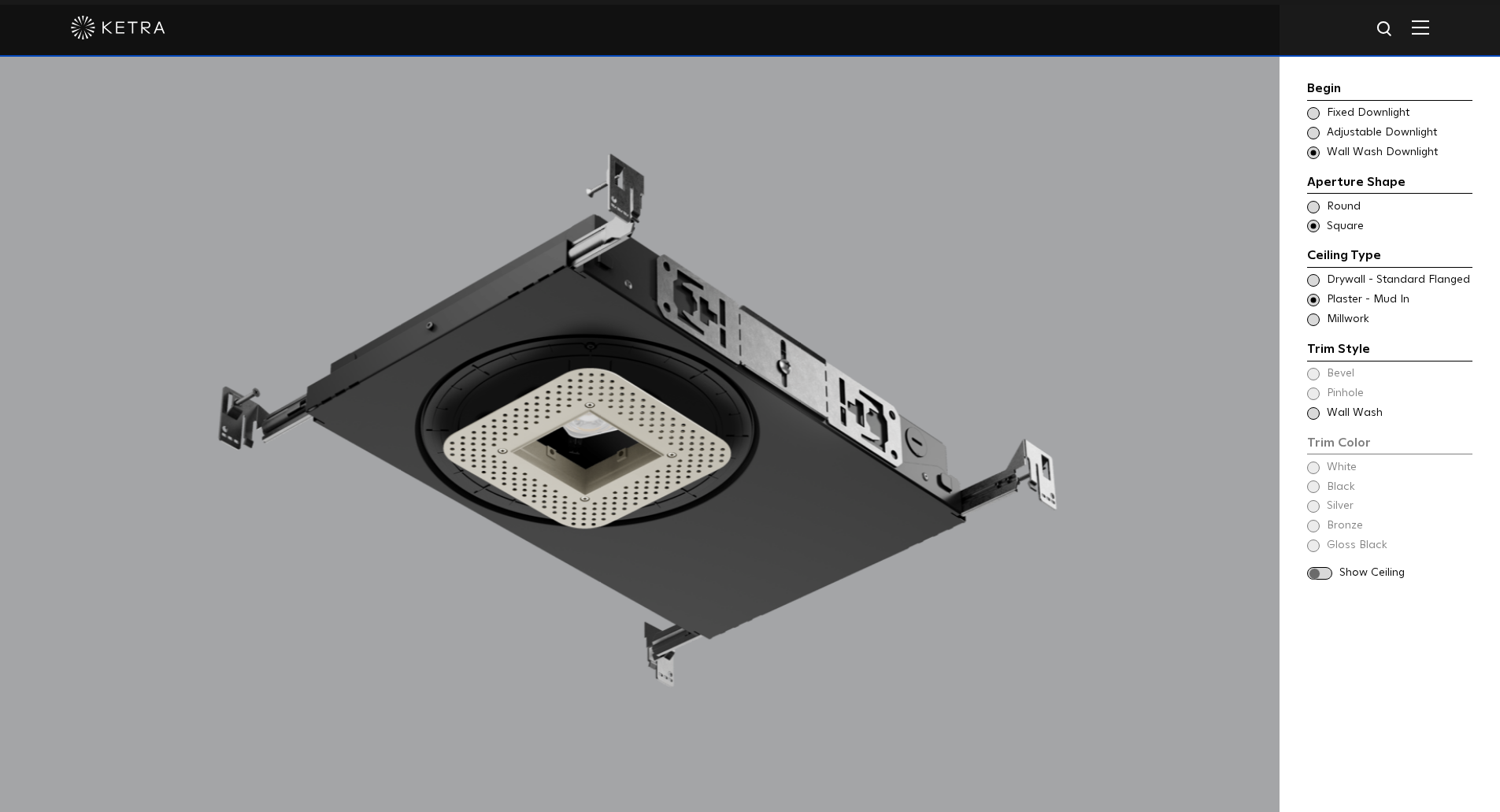
click at [1349, 411] on span "Wall Wash" at bounding box center [1398, 413] width 144 height 15
click at [1338, 466] on span "White" at bounding box center [1398, 467] width 144 height 15
click at [1325, 490] on div "Black" at bounding box center [1389, 487] width 165 height 15
click at [1338, 152] on span "Wall Wash Downlight" at bounding box center [1398, 153] width 144 height 15
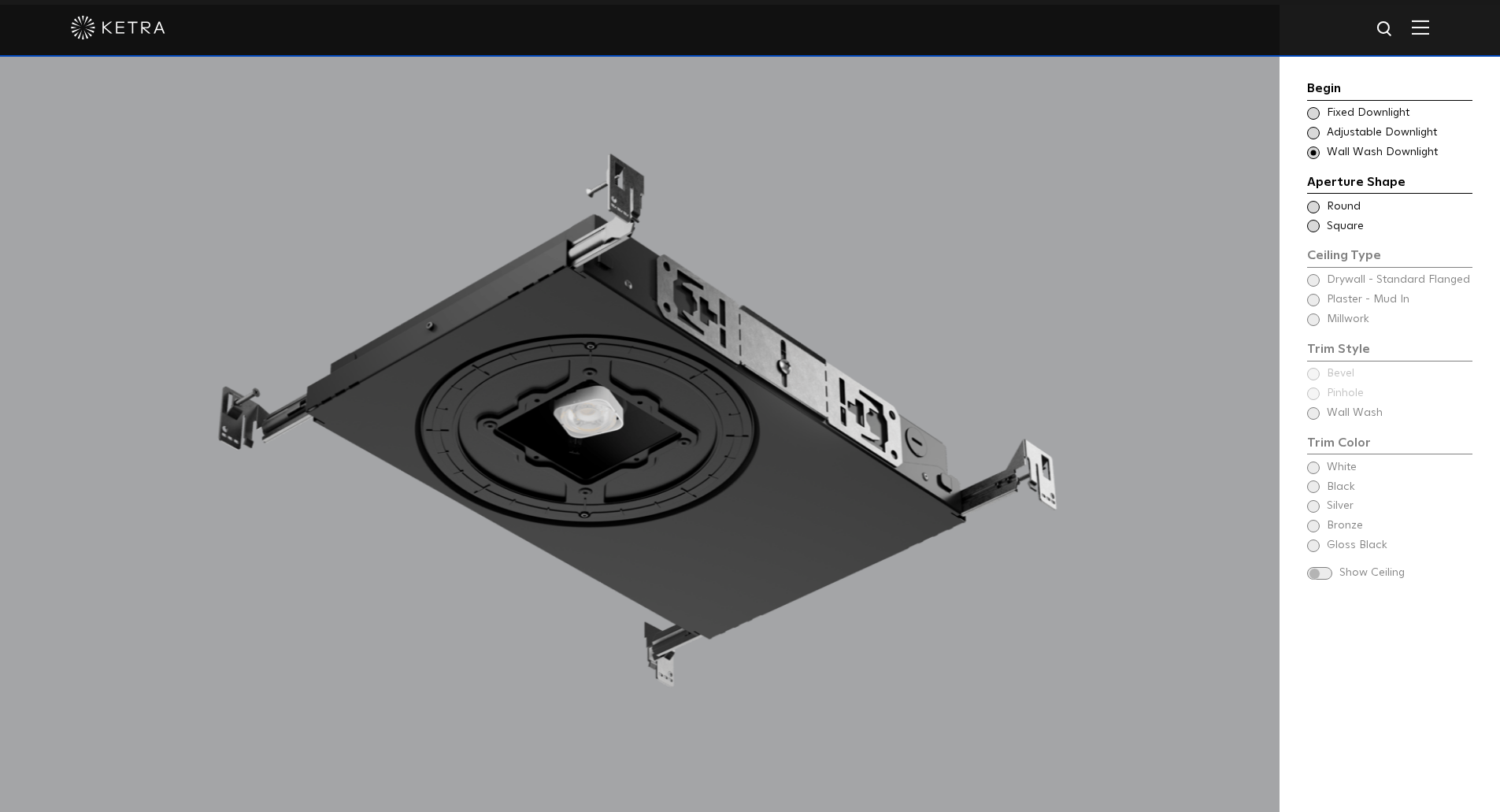
click at [1329, 129] on span "Adjustable Downlight" at bounding box center [1398, 133] width 144 height 15
